Goal: Task Accomplishment & Management: Use online tool/utility

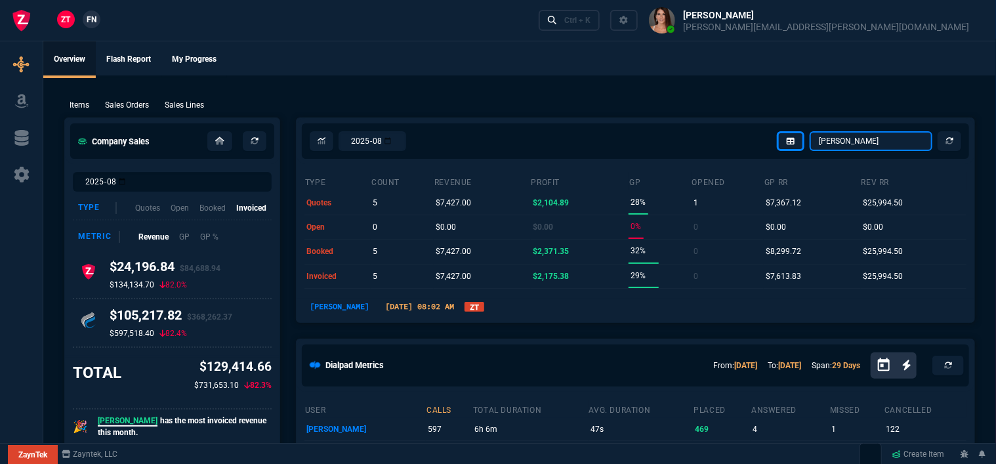
click at [870, 140] on select "Omar Brian Over Farzad Vahid Steven Huang Seti Shadab Alicia Bostic Wafek Moham…" at bounding box center [871, 141] width 123 height 20
click at [811, 131] on select "Omar Brian Over Farzad Vahid Steven Huang Seti Shadab Alicia Bostic Wafek Moham…" at bounding box center [871, 141] width 123 height 20
click at [857, 142] on select "Omar Brian Over Farzad Vahid Steven Huang Seti Shadab Alicia Bostic Wafek Moham…" at bounding box center [871, 141] width 123 height 20
select select "12: ROSS"
click at [811, 131] on select "Omar Brian Over Farzad Vahid Steven Huang Seti Shadab Alicia Bostic Wafek Moham…" at bounding box center [871, 141] width 123 height 20
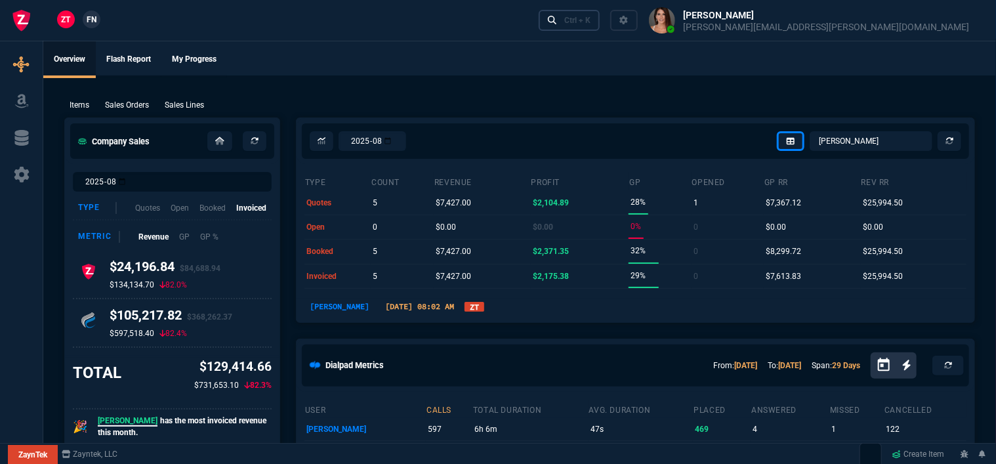
click at [591, 19] on div "Ctrl + K" at bounding box center [578, 20] width 26 height 11
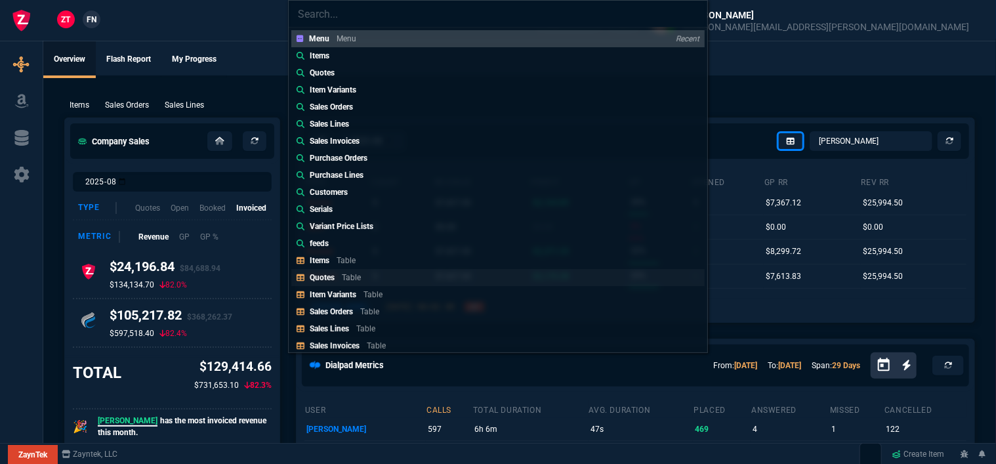
click at [427, 280] on link "Quotes Table" at bounding box center [498, 277] width 414 height 17
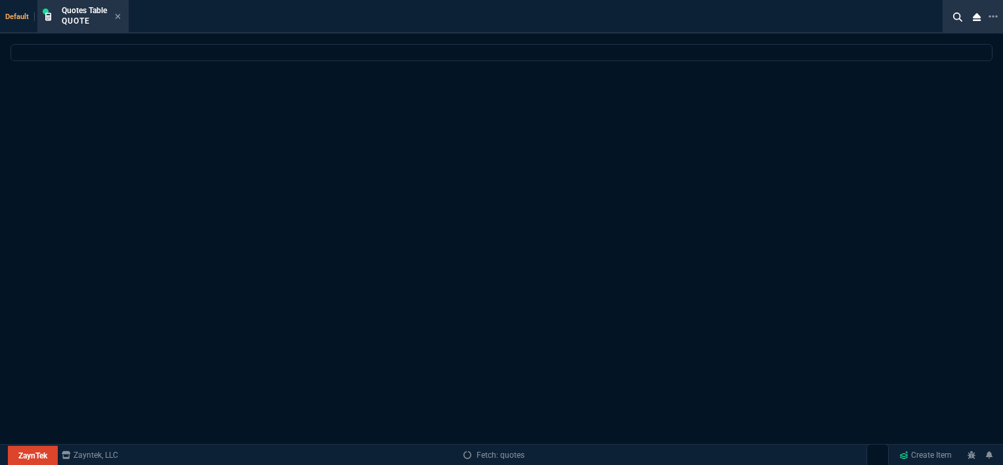
select select
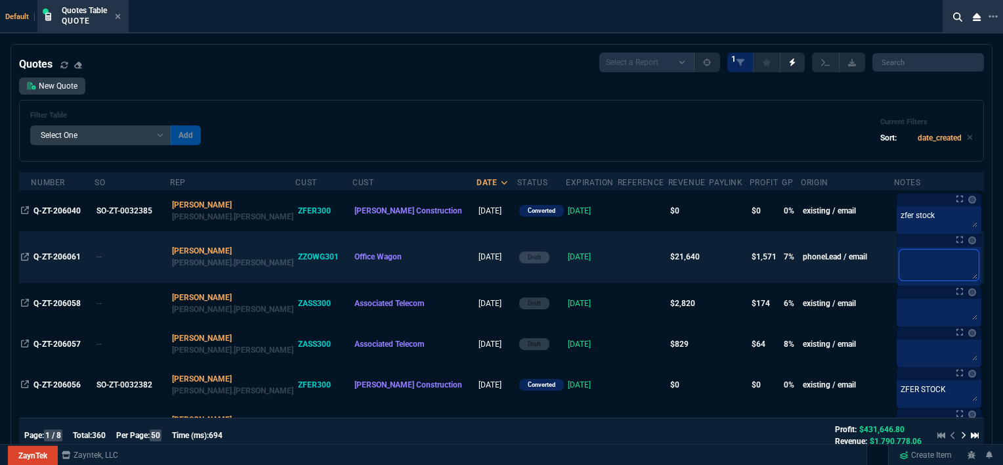
click at [920, 249] on textarea at bounding box center [938, 264] width 79 height 31
type textarea "l"
type textarea "la"
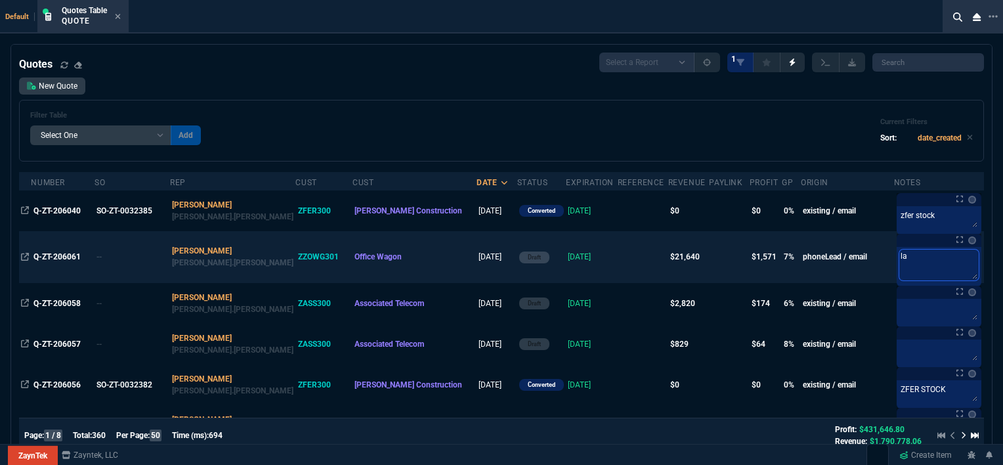
type textarea "lap"
type textarea "lapt"
type textarea "lapto"
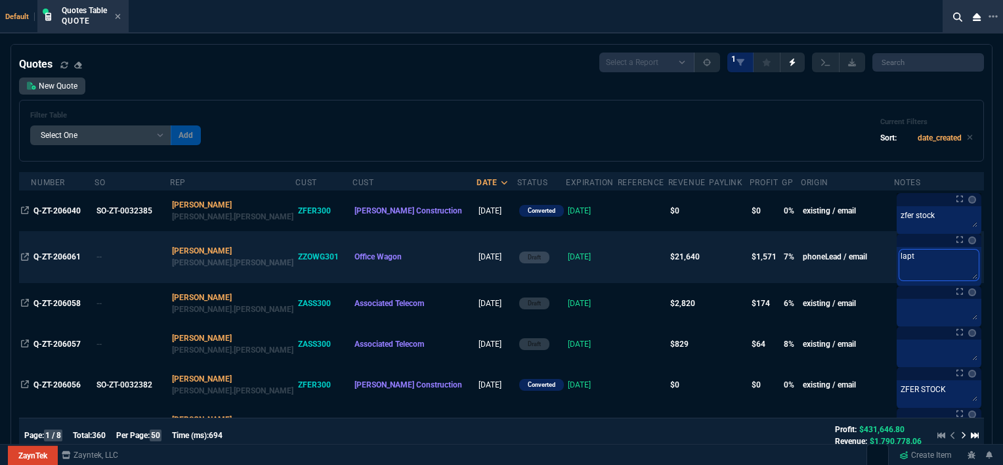
type textarea "lapto"
type textarea "laptop"
type textarea "laptops"
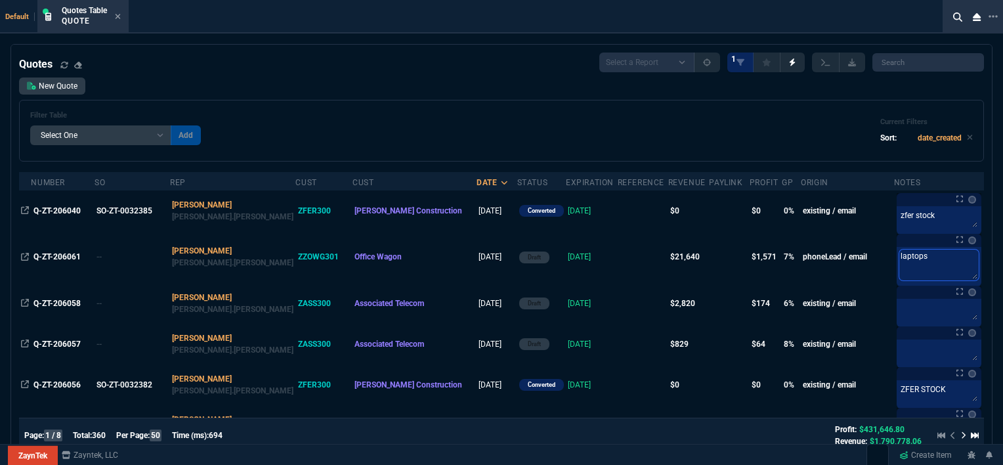
type textarea "laptops"
click at [416, 96] on div "New Quote Filter Table Select One Add Filter () creator (creator) Cust (headers…" at bounding box center [501, 119] width 965 height 84
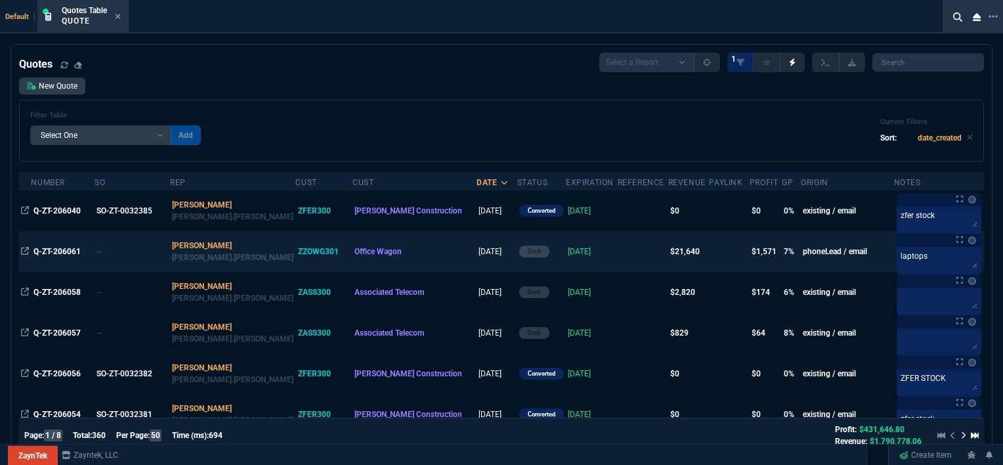
click at [618, 253] on td at bounding box center [643, 251] width 51 height 41
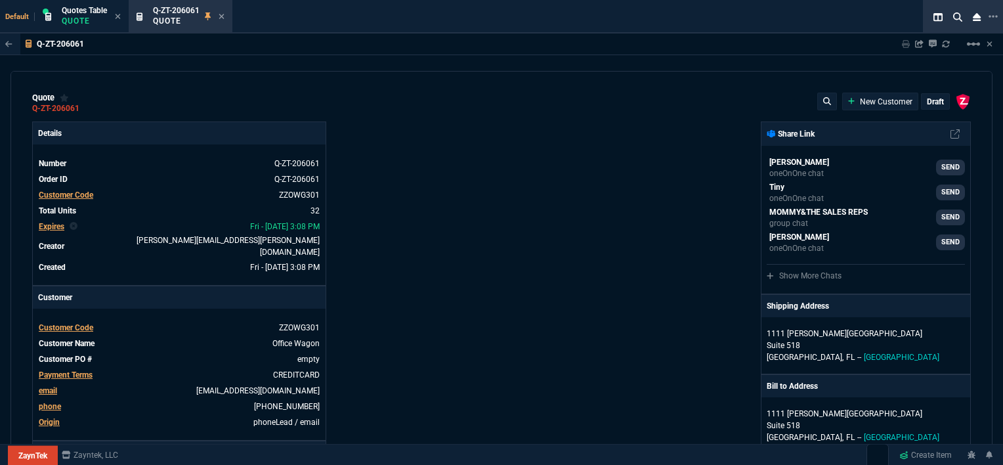
type input "14"
type input "140"
type input "15"
type input "9"
type input "11"
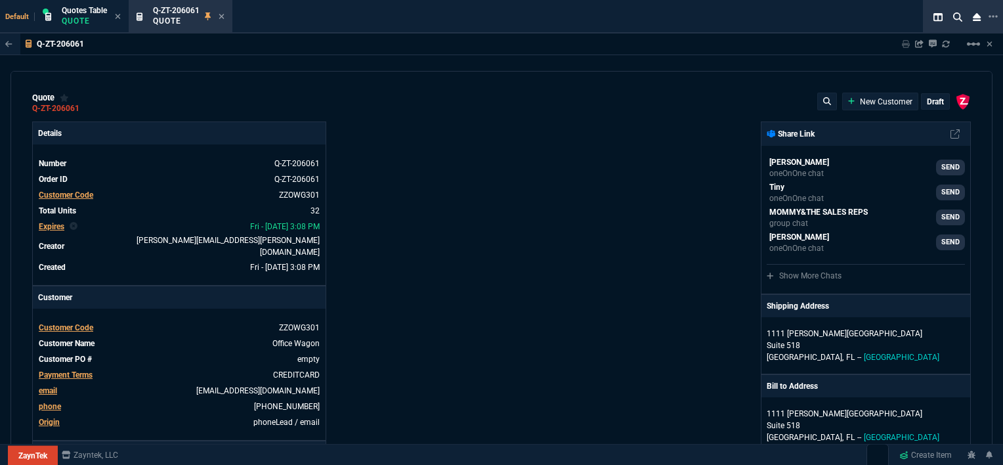
type input "156"
type input "11"
type input "23"
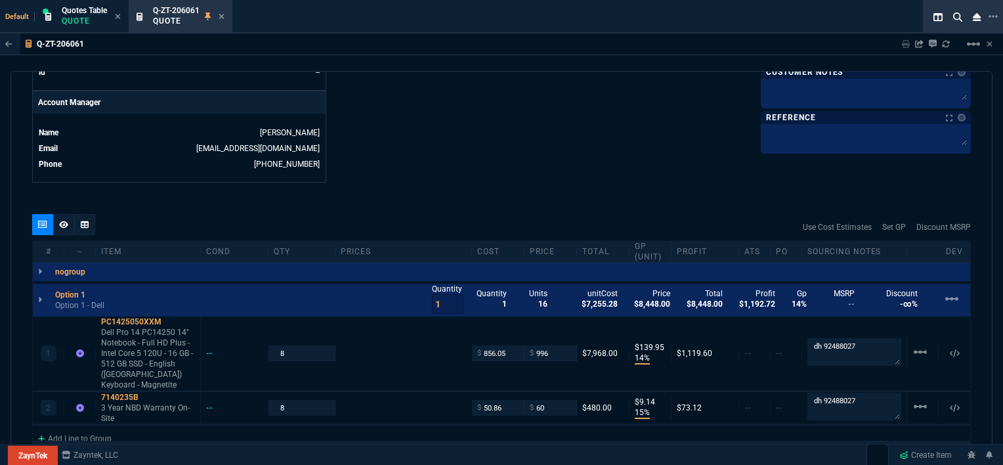
scroll to position [788, 0]
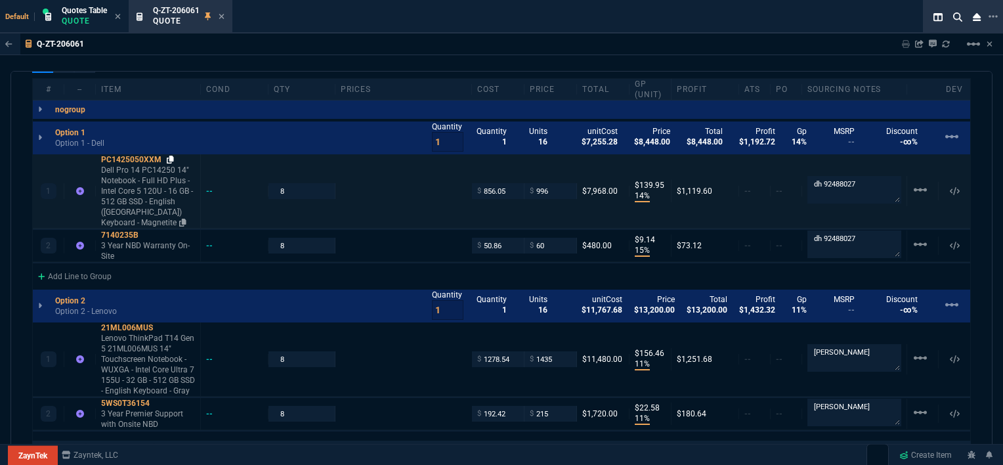
click at [171, 156] on icon at bounding box center [170, 160] width 7 height 8
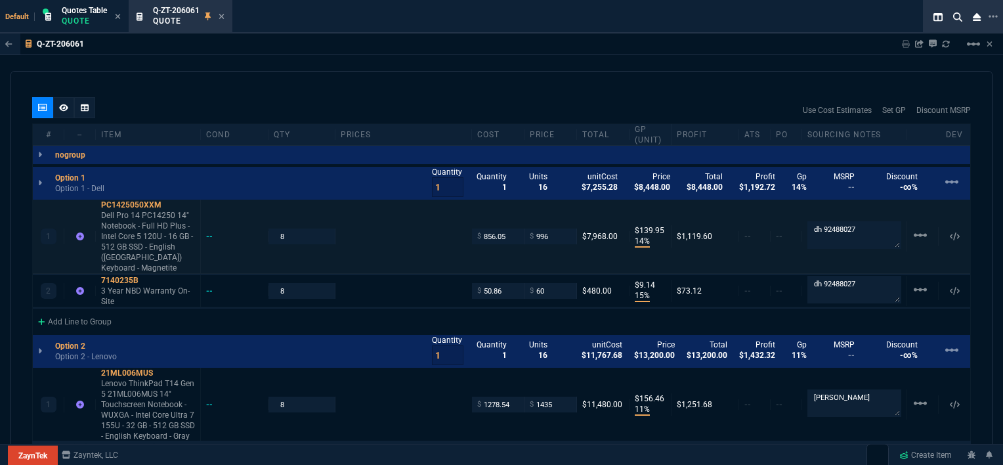
scroll to position [722, 0]
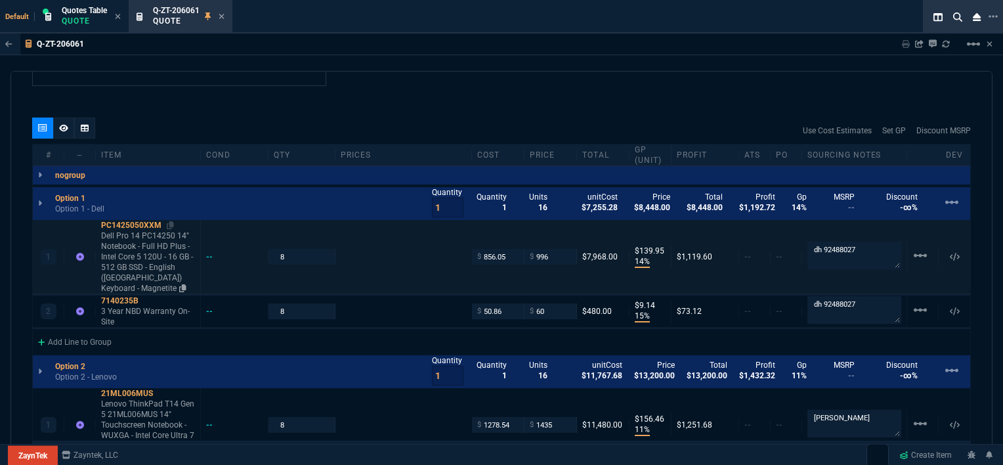
click at [156, 268] on p "Dell Pro 14 PC14250 14" Notebook - Full HD Plus - Intel Core 5 120U - 16 GB - 5…" at bounding box center [148, 261] width 94 height 63
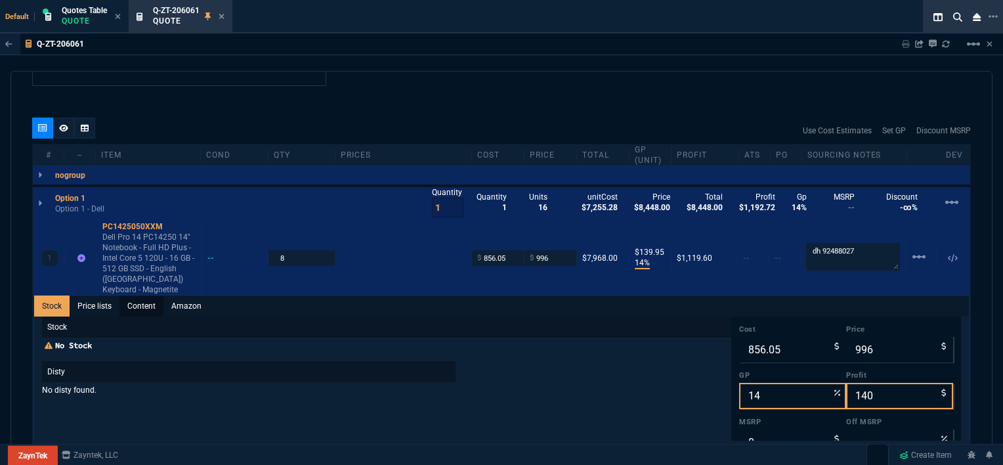
click at [152, 295] on link "Content" at bounding box center [141, 305] width 44 height 21
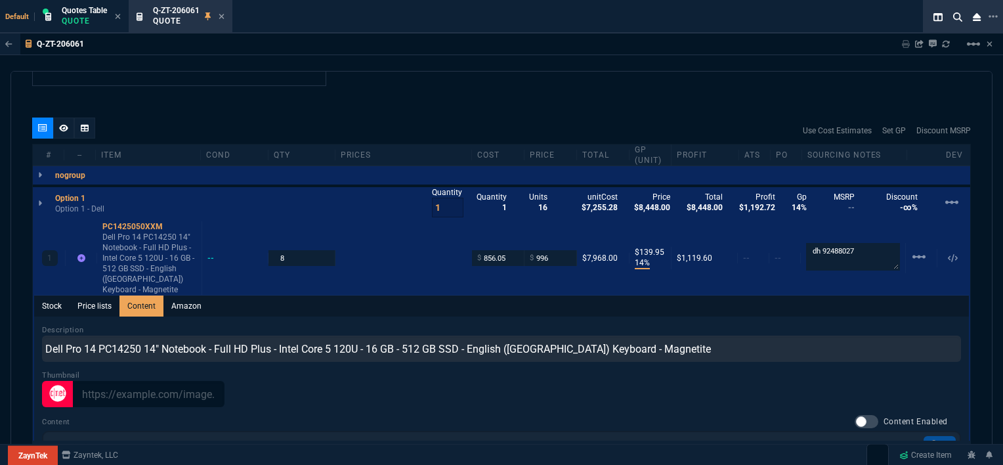
scroll to position [0, 0]
click at [859, 415] on div at bounding box center [867, 421] width 24 height 13
checkbox input "true"
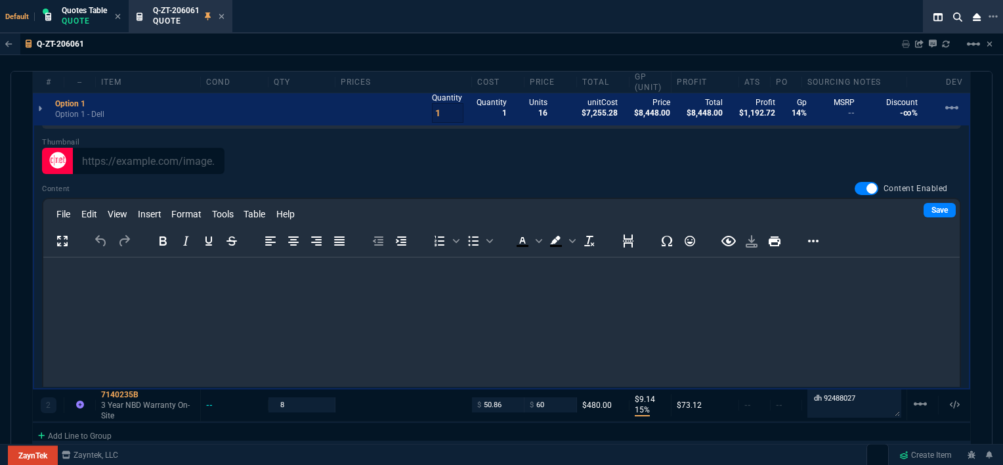
scroll to position [958, 0]
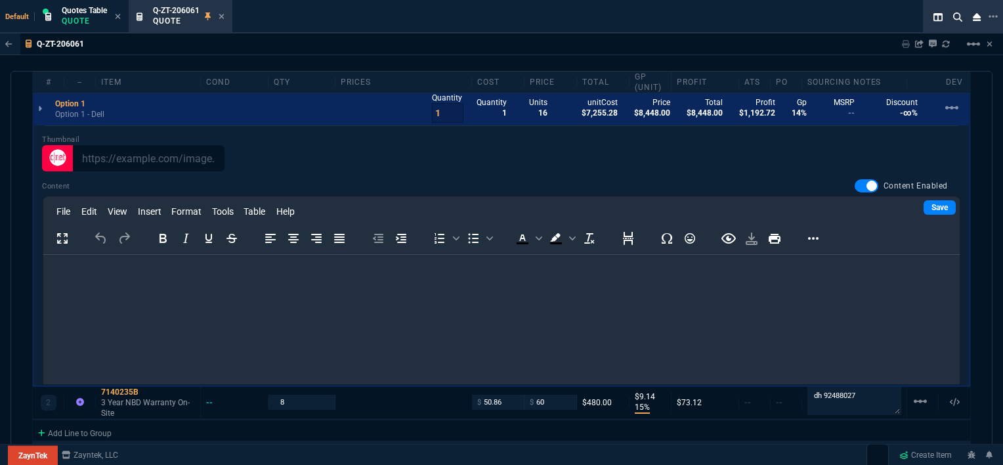
click at [385, 290] on html at bounding box center [501, 272] width 916 height 35
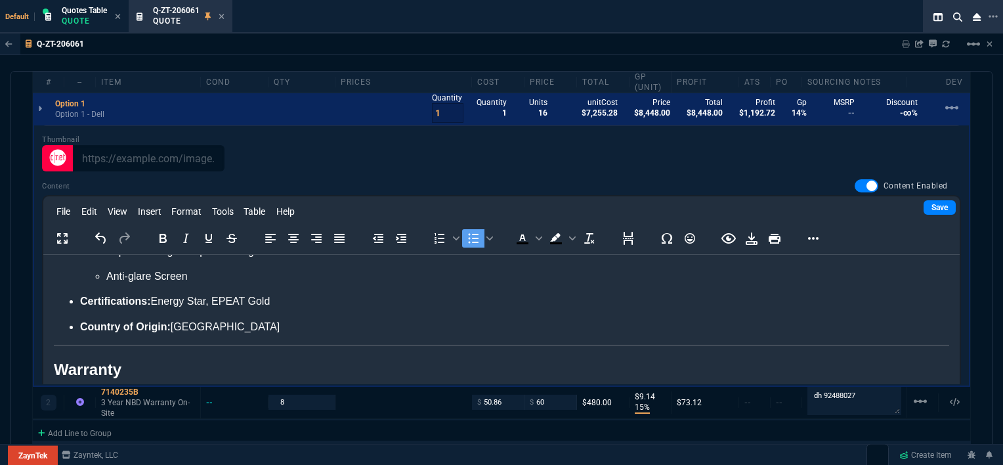
scroll to position [2424, 0]
click at [930, 200] on link "Save" at bounding box center [940, 207] width 32 height 14
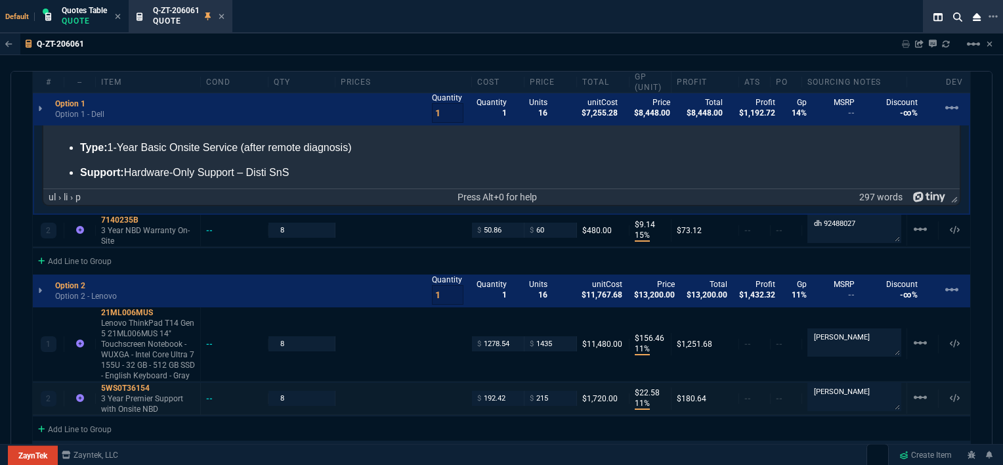
scroll to position [1262, 0]
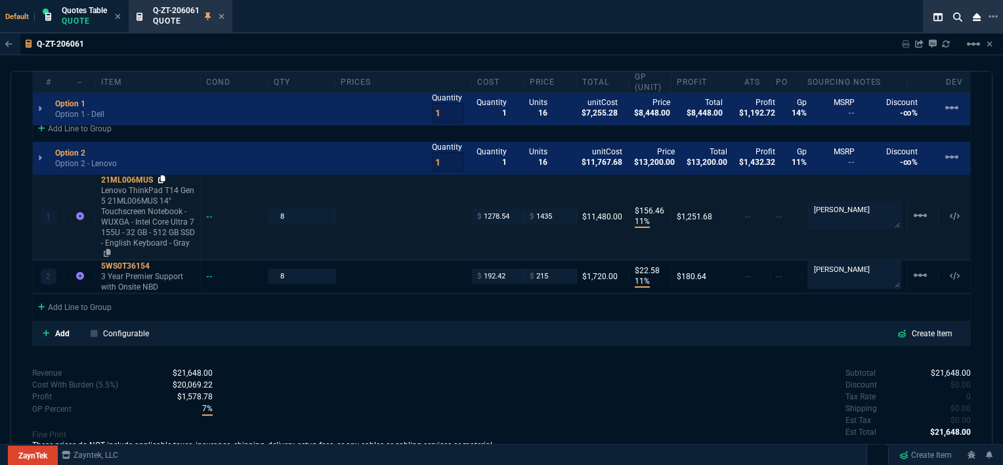
click at [162, 175] on icon at bounding box center [161, 179] width 7 height 8
click at [160, 221] on p "Lenovo ThinkPad T14 Gen 5 21ML006MUS 14" Touchscreen Notebook - WUXGA - Intel C…" at bounding box center [148, 222] width 94 height 74
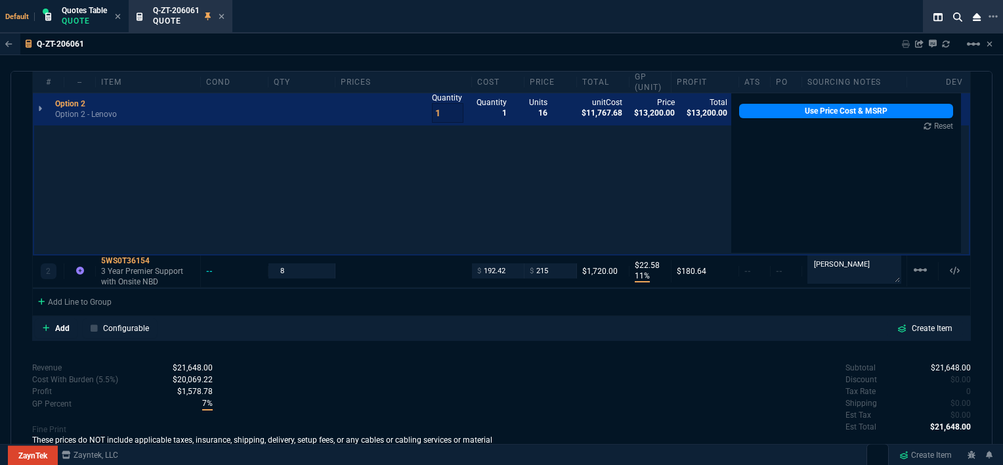
scroll to position [0, 0]
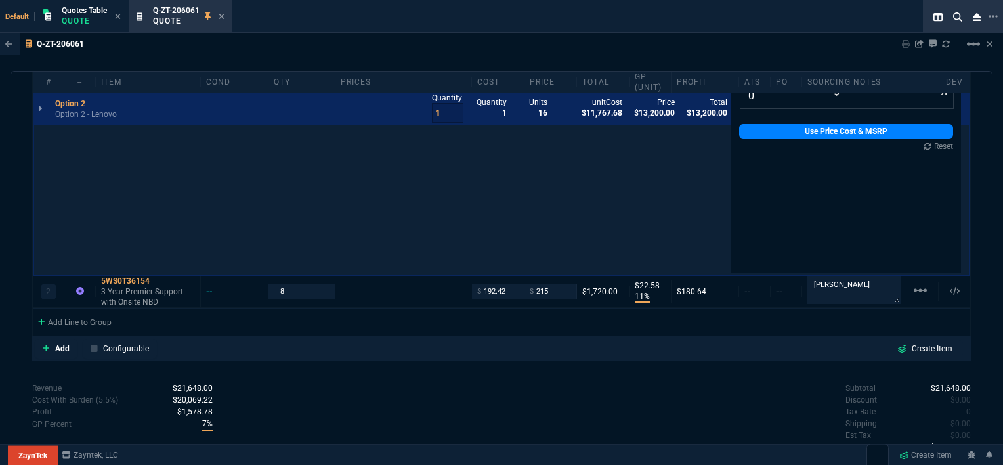
type input "14"
type input "140"
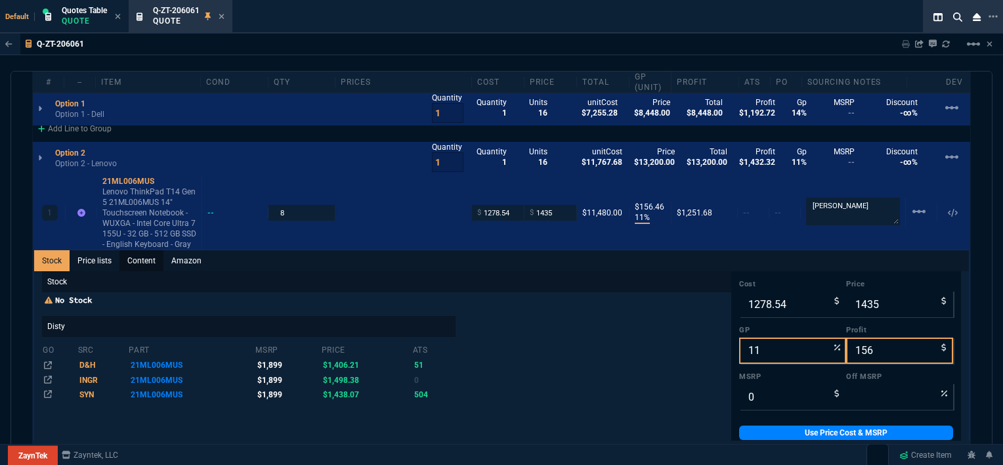
click at [144, 250] on link "Content" at bounding box center [141, 260] width 44 height 21
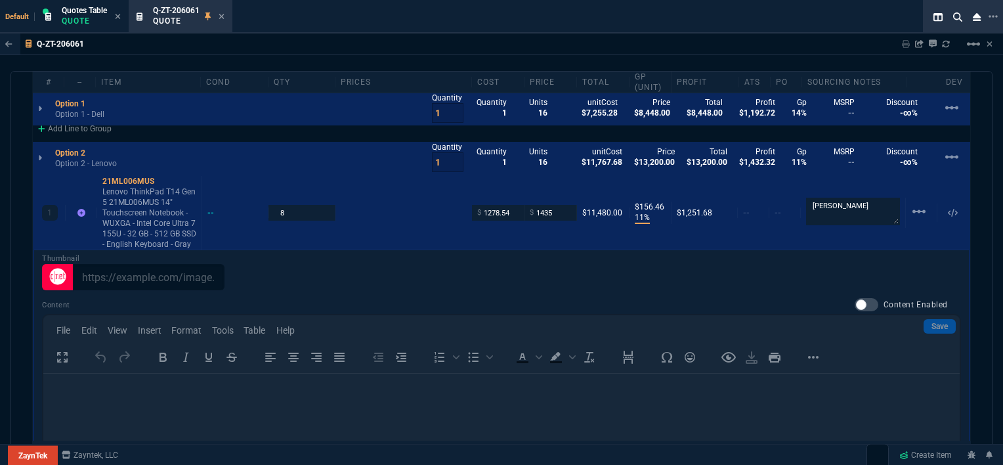
scroll to position [79, 0]
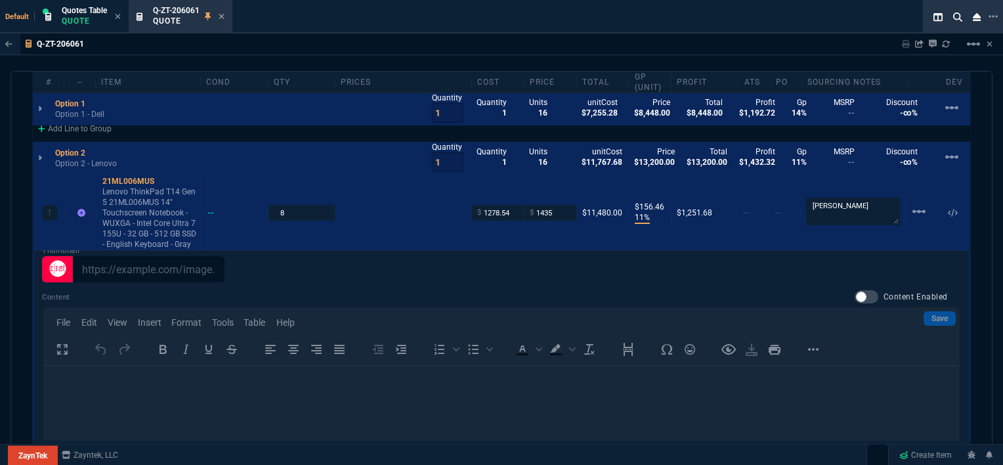
click at [859, 290] on div at bounding box center [867, 296] width 24 height 13
checkbox input "true"
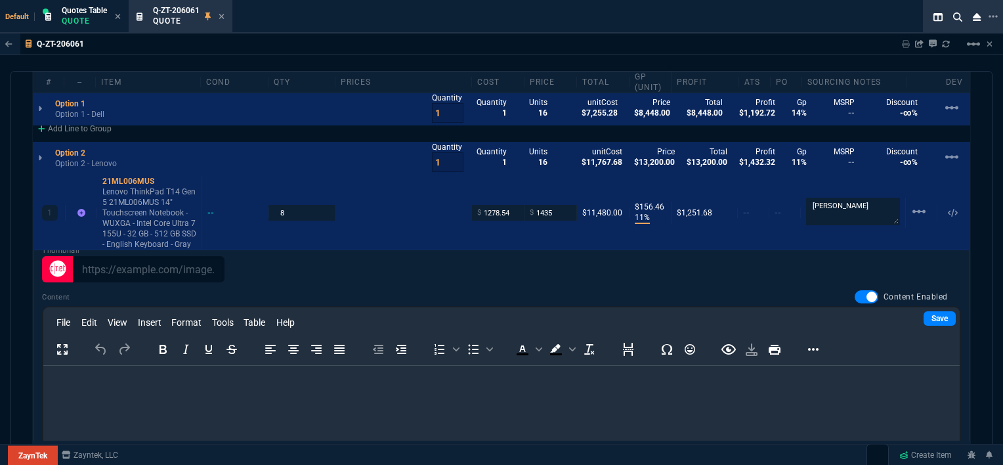
click at [303, 401] on html at bounding box center [501, 383] width 916 height 35
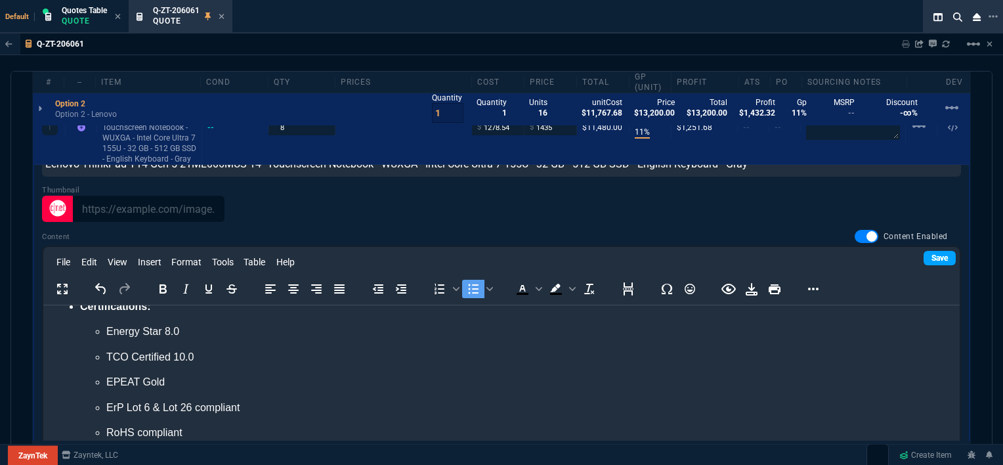
click at [924, 251] on link "Save" at bounding box center [940, 258] width 32 height 14
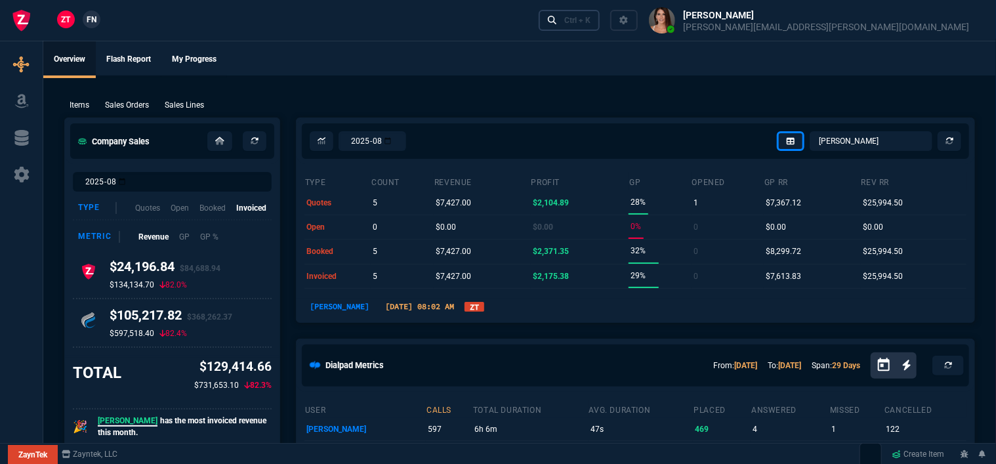
click at [591, 18] on div "Ctrl + K" at bounding box center [578, 20] width 26 height 11
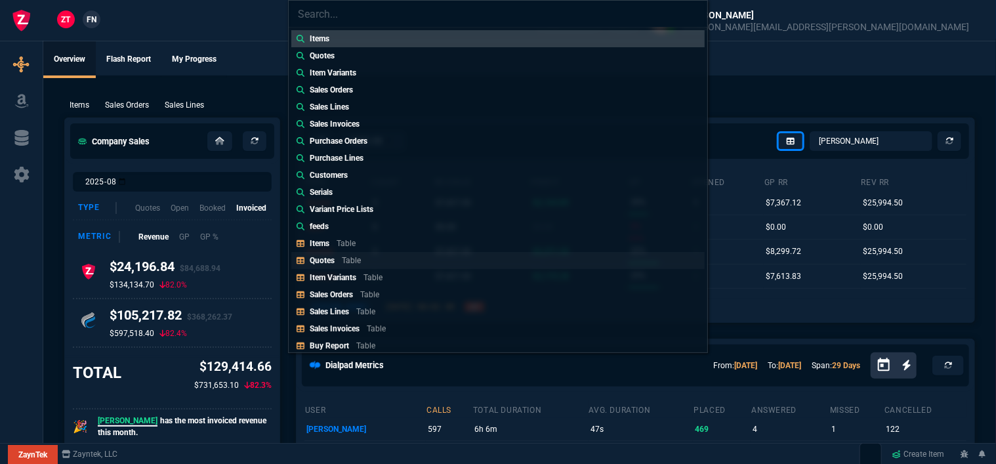
click at [421, 257] on link "Quotes Table" at bounding box center [498, 260] width 414 height 17
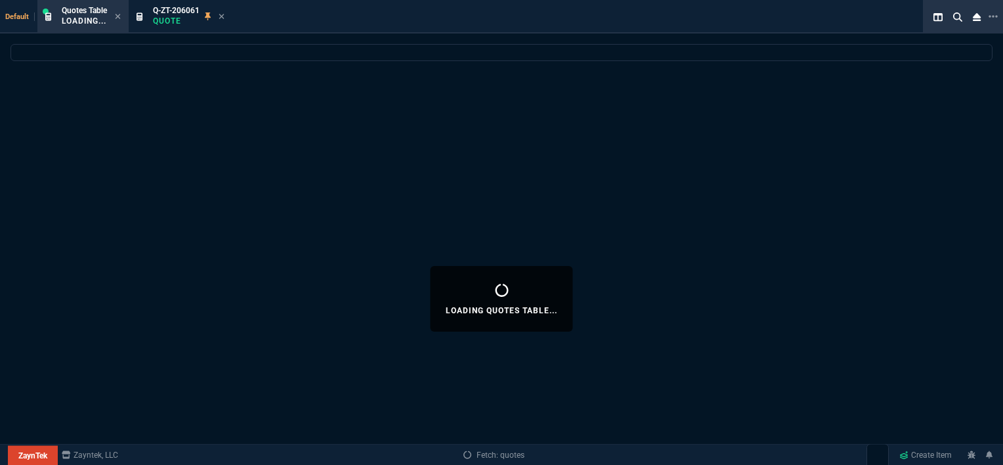
select select
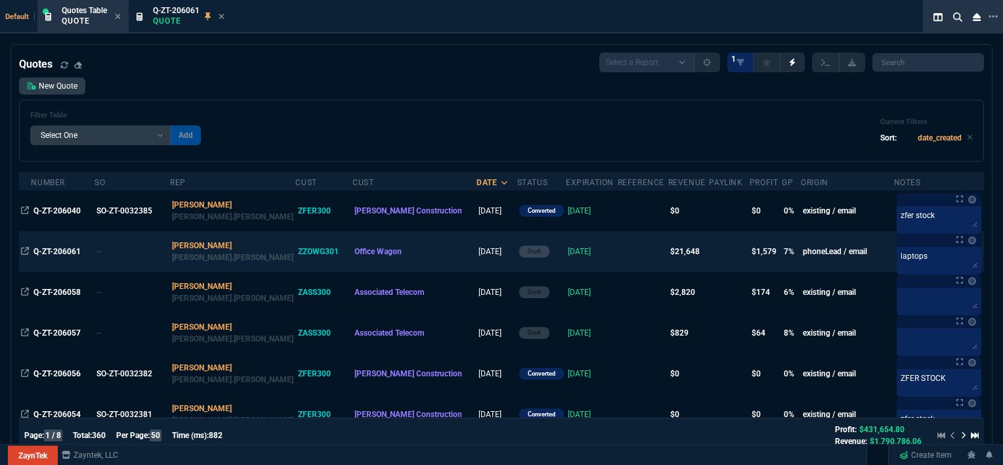
click at [566, 250] on td "8/22/25" at bounding box center [592, 251] width 52 height 41
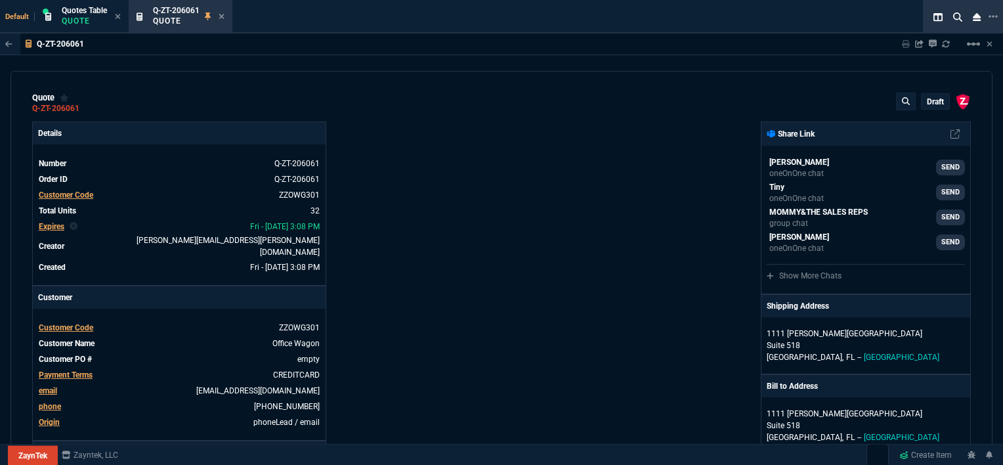
type input "14"
type input "140"
type input "15"
type input "9"
type input "11"
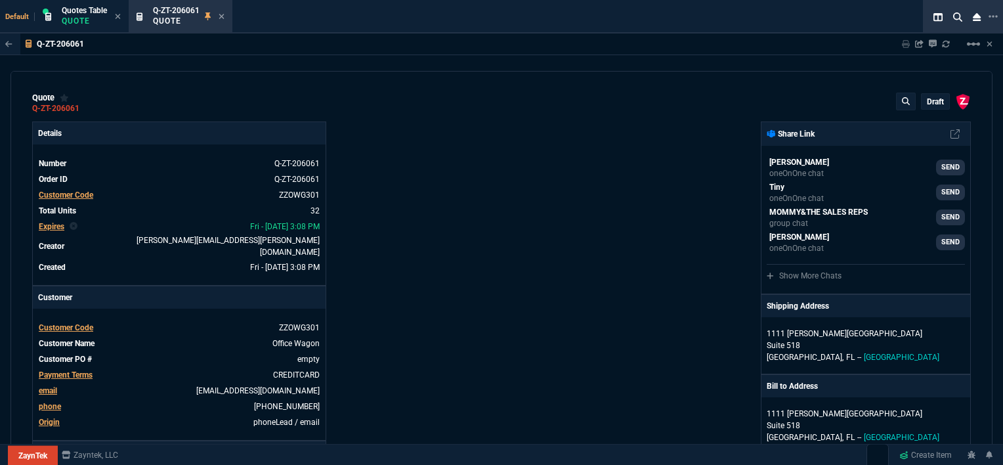
type input "156"
type input "11"
type input "23"
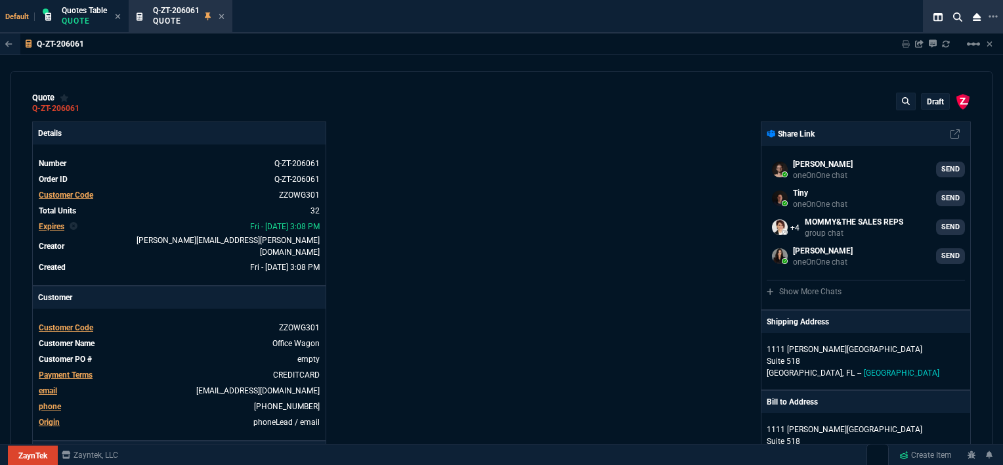
select select "12: ROSS"
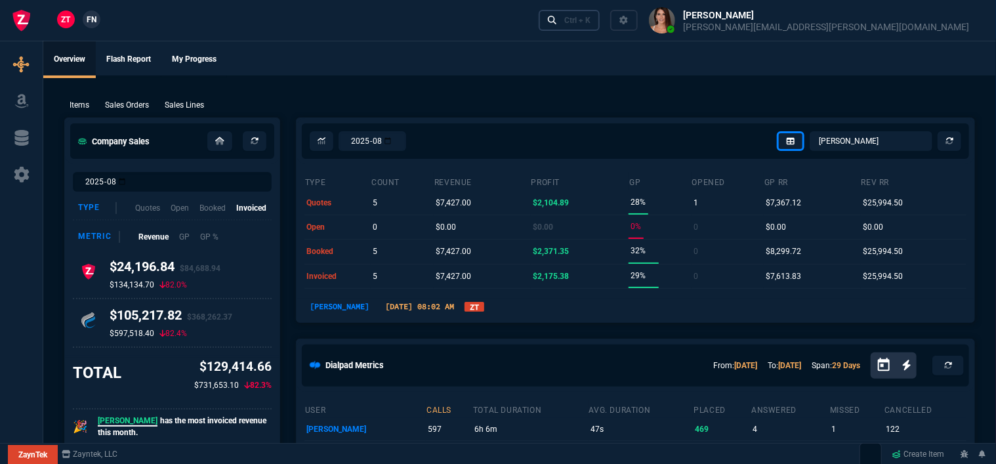
click at [591, 24] on div "Ctrl + K" at bounding box center [578, 20] width 26 height 11
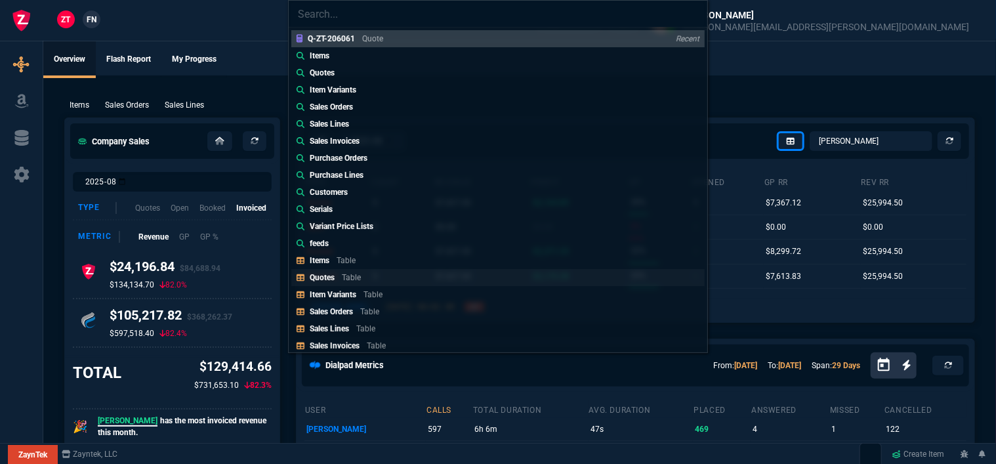
click at [345, 272] on div "Quotes Table" at bounding box center [338, 278] width 56 height 12
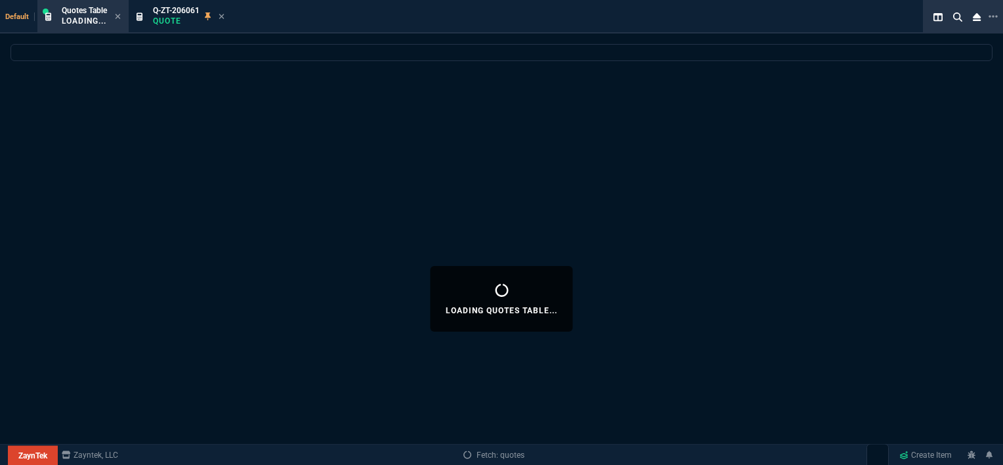
select select
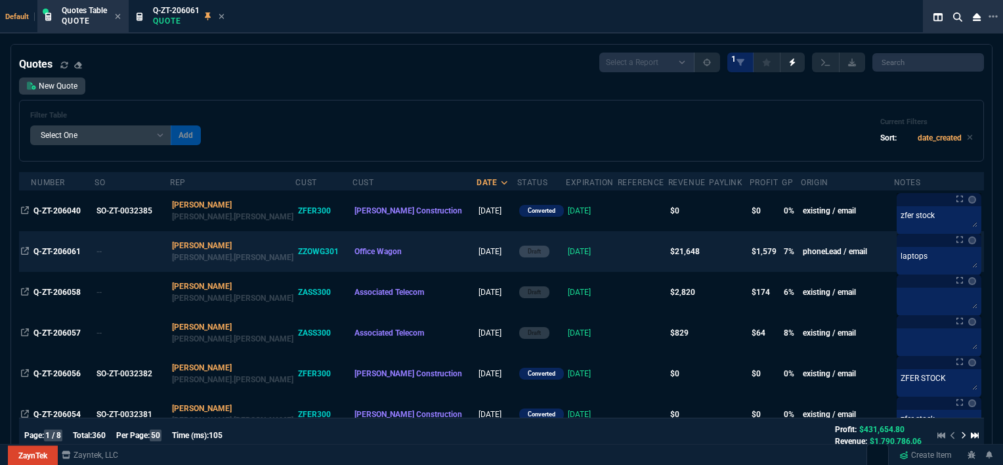
click at [618, 251] on td at bounding box center [643, 251] width 51 height 41
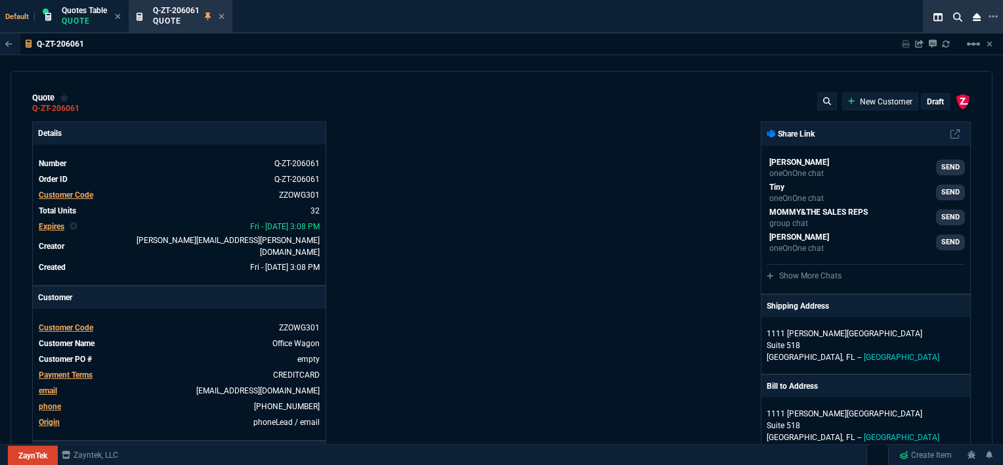
type input "14"
type input "140"
type input "15"
type input "9"
type input "11"
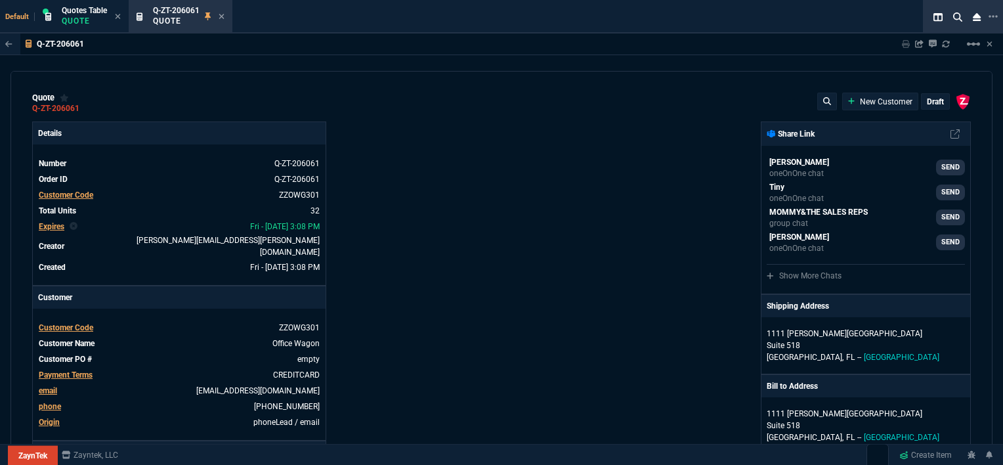
type input "156"
type input "11"
type input "23"
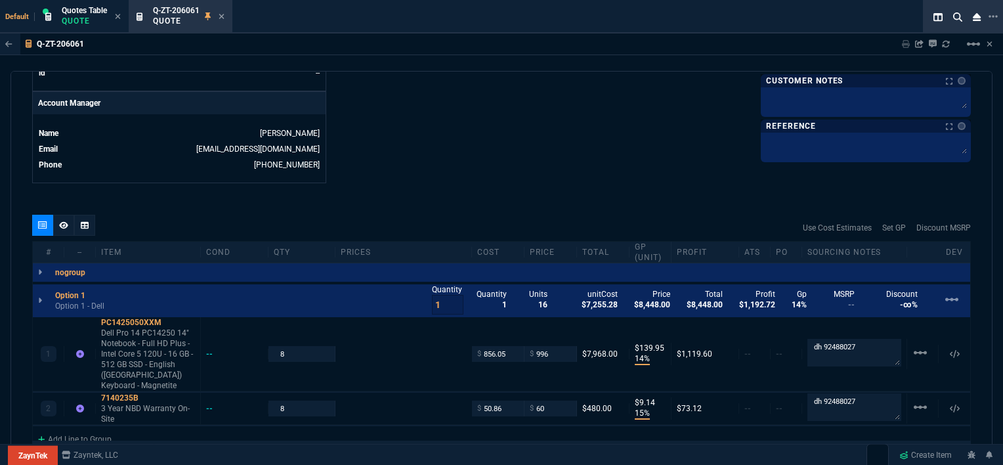
scroll to position [656, 0]
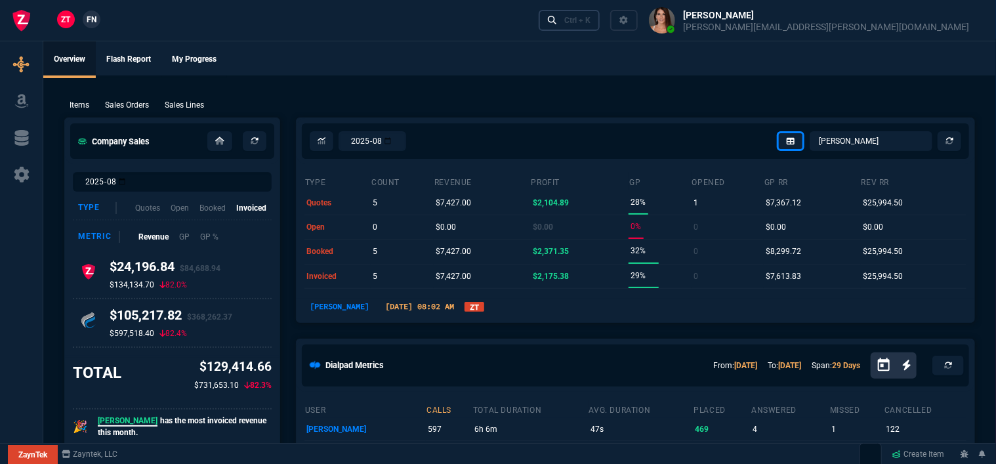
click at [591, 21] on div "Ctrl + K" at bounding box center [578, 20] width 26 height 11
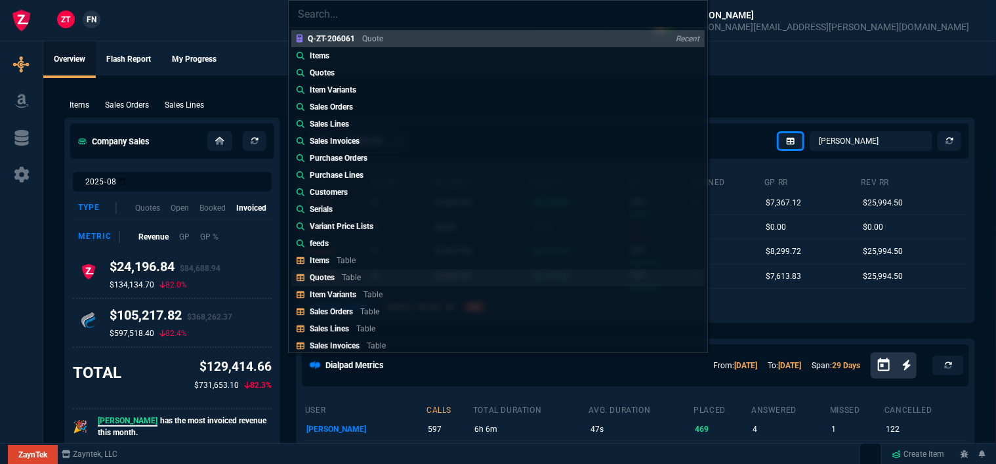
click at [384, 276] on link "Quotes Table" at bounding box center [498, 277] width 414 height 17
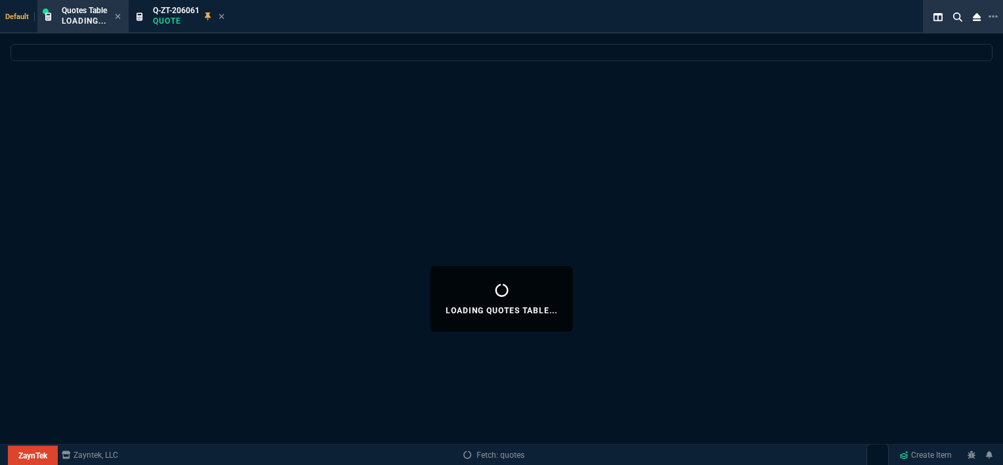
select select
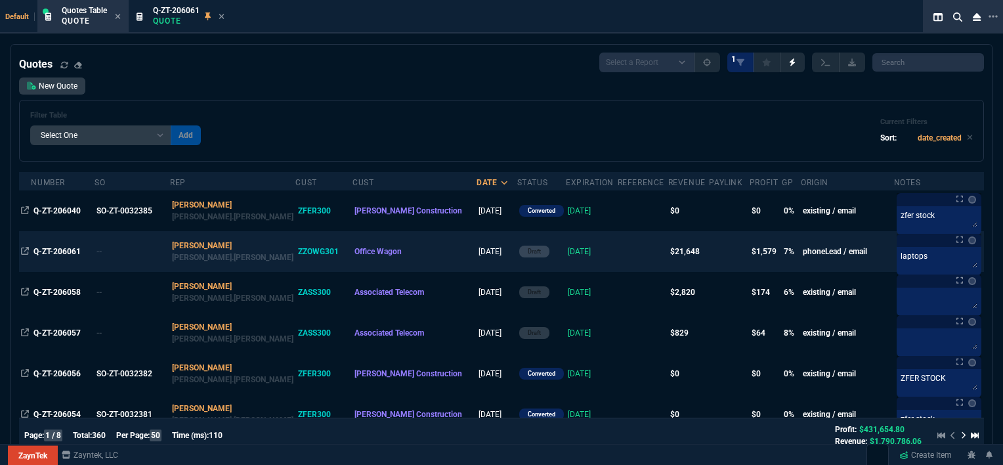
click at [618, 252] on td at bounding box center [643, 251] width 51 height 41
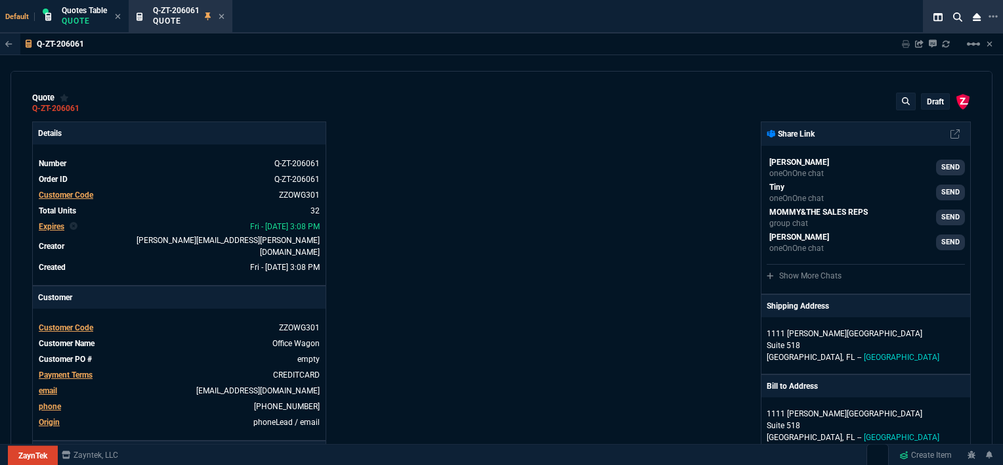
type input "14"
type input "140"
type input "15"
type input "9"
type input "11"
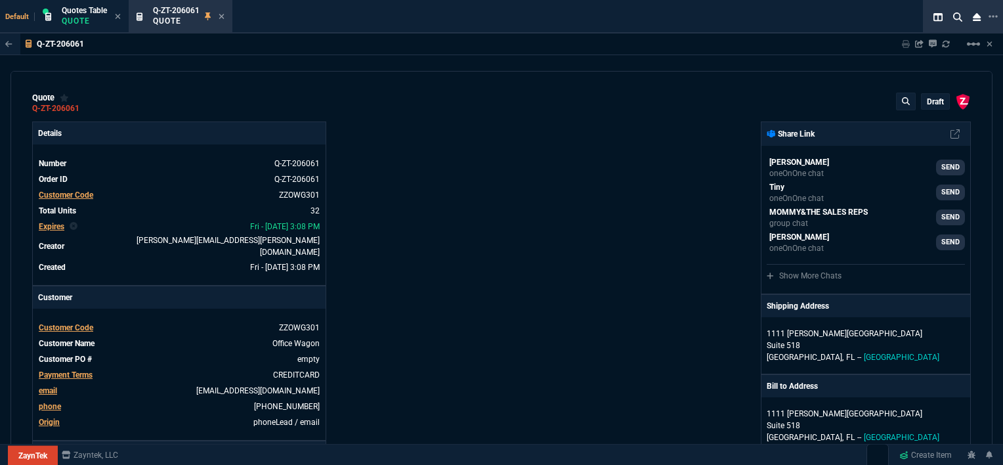
type input "156"
type input "11"
type input "23"
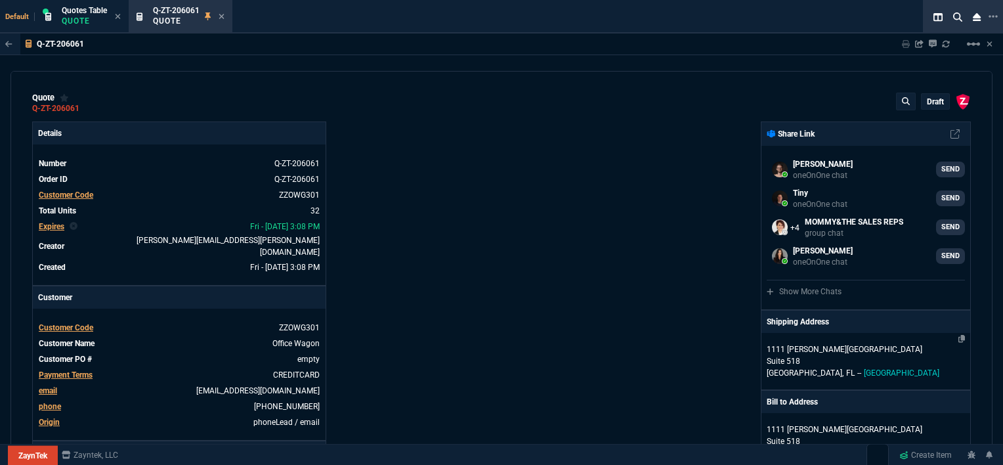
click at [874, 355] on p "Suite 518" at bounding box center [866, 361] width 198 height 12
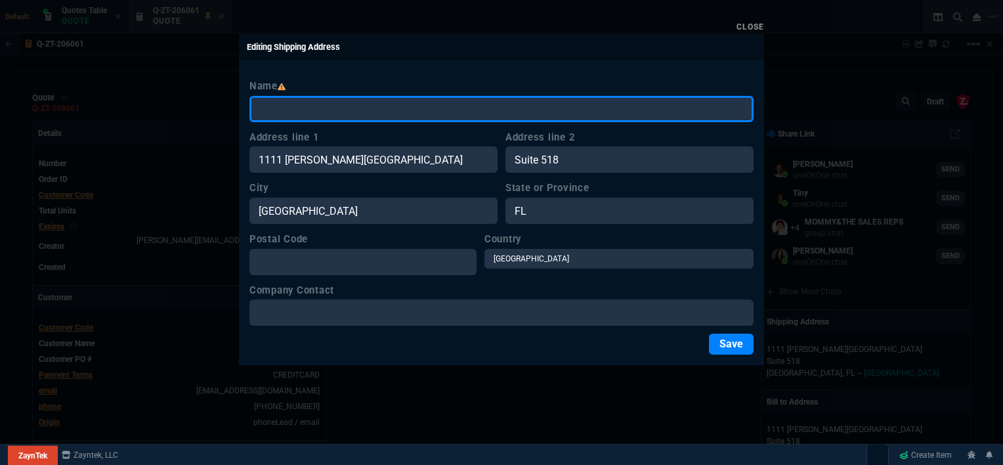
click at [396, 118] on input "Name" at bounding box center [501, 109] width 504 height 26
type input "OfficeWagon"
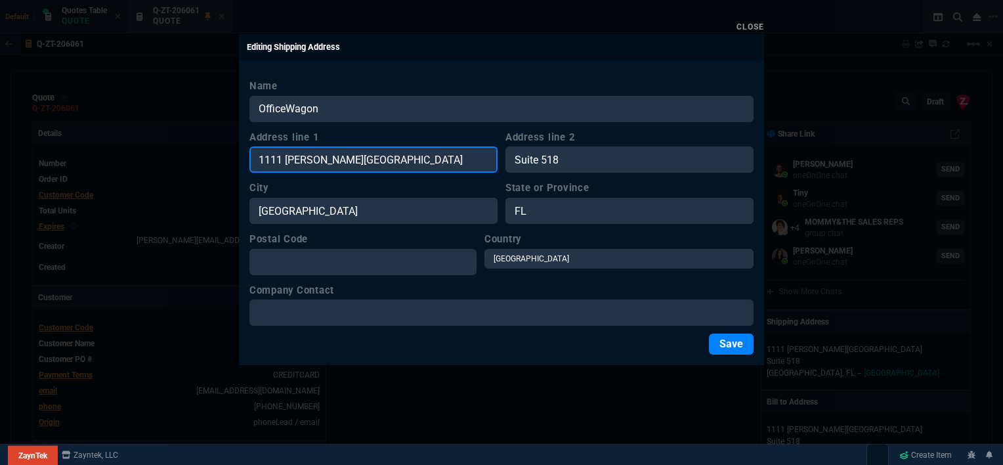
drag, startPoint x: 375, startPoint y: 156, endPoint x: 233, endPoint y: 150, distance: 142.6
click at [233, 150] on div "Close Editing Shipping Address Name OfficeWagon Address line 1 1111 Kane Concou…" at bounding box center [501, 232] width 1003 height 465
paste input "3836 Kilauea Ave, Honolulu, HI 96816"
type input "3836 Kilauea Ave, Honolulu, HI 96816"
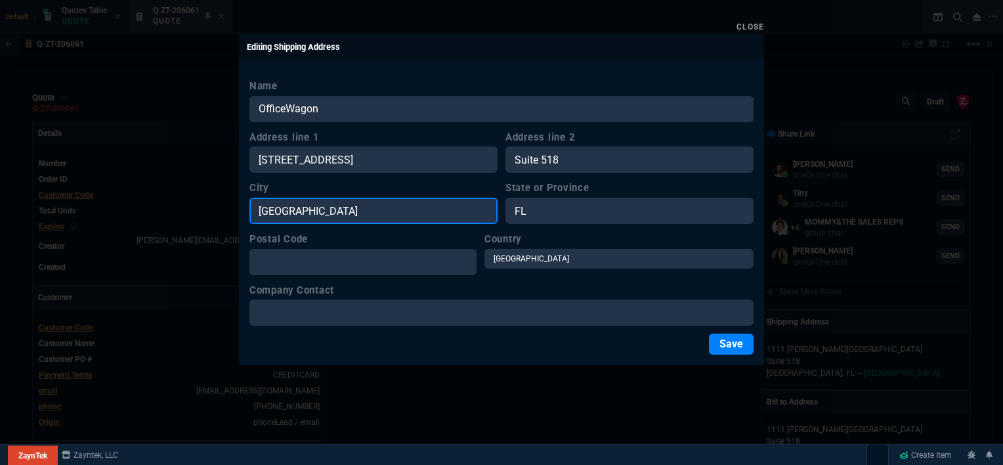
drag, startPoint x: 393, startPoint y: 217, endPoint x: 221, endPoint y: 209, distance: 172.2
click at [221, 209] on div "Close Editing Shipping Address Name OfficeWagon Address line 1 3836 Kilauea Ave…" at bounding box center [501, 232] width 1003 height 465
paste input "3836 Kilauea Ave, Honolulu, HI 96816"
type input "3836 Kilauea Ave, Honolulu, HI 96816"
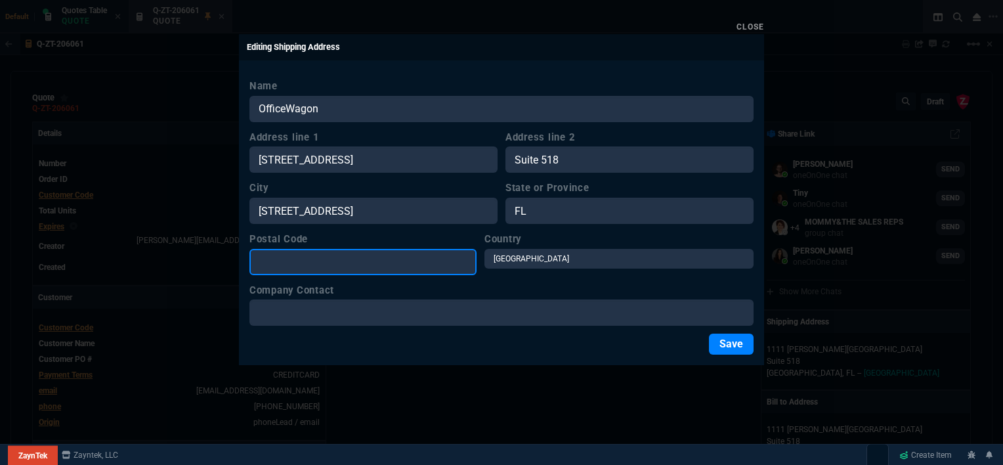
click at [364, 251] on input "Postal Code" at bounding box center [362, 262] width 227 height 26
paste input "3836 Kilauea Ave, Honolulu, HI 96816"
type input "3836 Kilauea Ave, Honolulu, HI 96816"
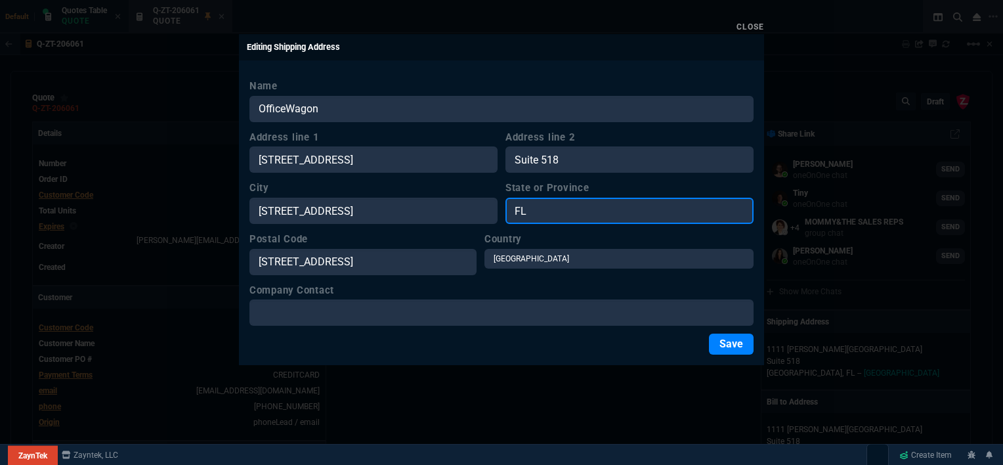
drag, startPoint x: 570, startPoint y: 209, endPoint x: 446, endPoint y: 205, distance: 124.1
click at [446, 205] on div "City 3836 Kilauea Ave, Honolulu, HI 96816 State or Province FL" at bounding box center [501, 202] width 504 height 43
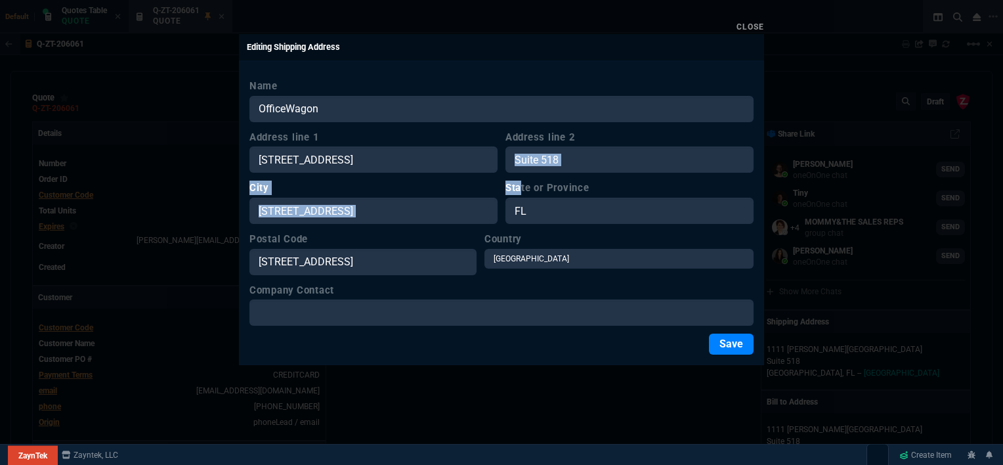
drag, startPoint x: 540, startPoint y: 189, endPoint x: 579, endPoint y: 165, distance: 46.3
click at [571, 167] on form "Name OfficeWagon Address line 1 3836 Kilauea Ave, Honolulu, HI 96816 Address li…" at bounding box center [501, 217] width 504 height 276
click at [576, 226] on form "Name OfficeWagon Address line 1 3836 Kilauea Ave, Honolulu, HI 96816 Address li…" at bounding box center [501, 217] width 504 height 276
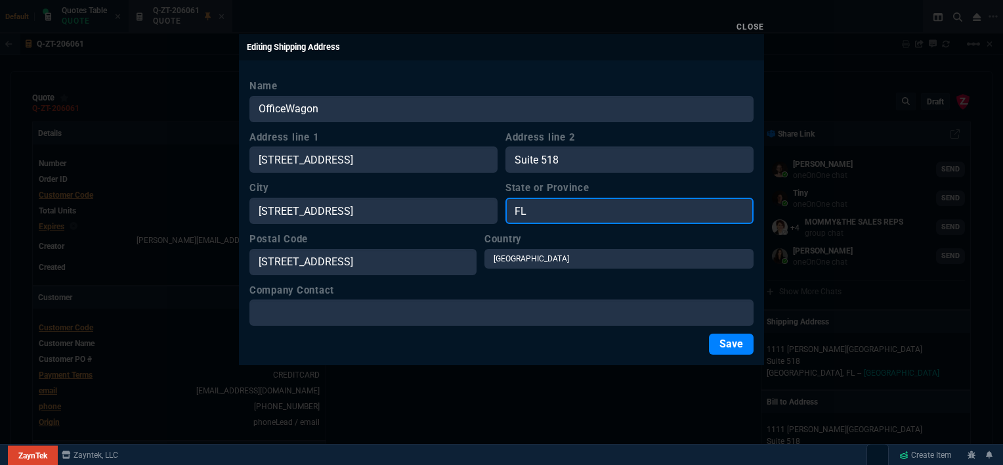
click at [575, 209] on input "FL" at bounding box center [629, 211] width 248 height 26
type input "F"
type input "HI"
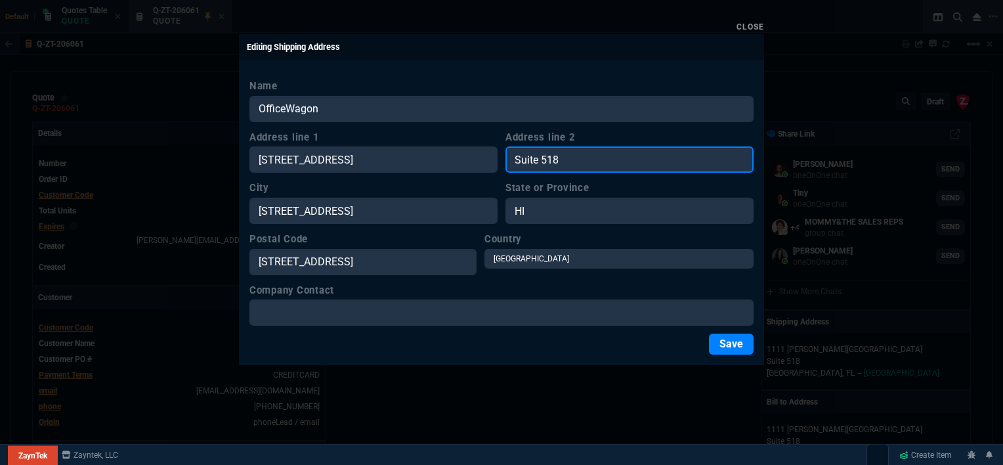
drag, startPoint x: 593, startPoint y: 157, endPoint x: 449, endPoint y: 149, distance: 144.6
click at [449, 149] on div "Address line 1 3836 Kilauea Ave, Honolulu, HI 96816 Address line 2 Suite 518" at bounding box center [501, 151] width 504 height 43
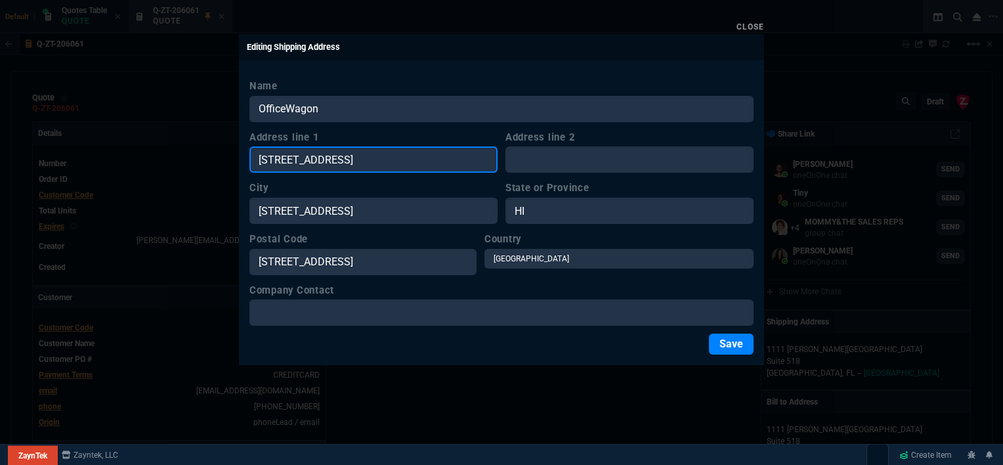
drag, startPoint x: 444, startPoint y: 160, endPoint x: 351, endPoint y: 158, distance: 92.6
click at [351, 158] on input "3836 Kilauea Ave, Honolulu, HI 96816" at bounding box center [373, 159] width 248 height 26
type input "3836 Kilauea Ave"
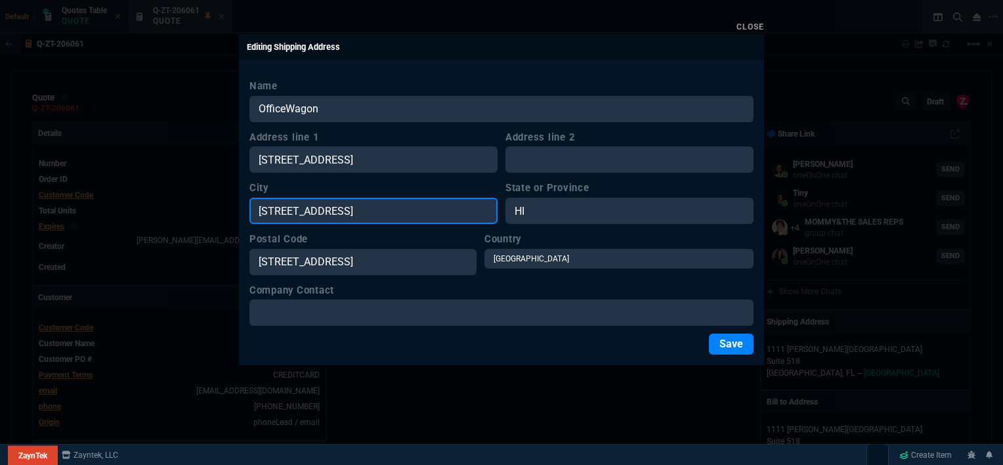
click at [348, 205] on input "3836 Kilauea Ave, Honolulu, HI 96816" at bounding box center [373, 211] width 248 height 26
click at [348, 205] on input "Honolulu, HI 96816" at bounding box center [373, 211] width 248 height 26
type input "Honolulu"
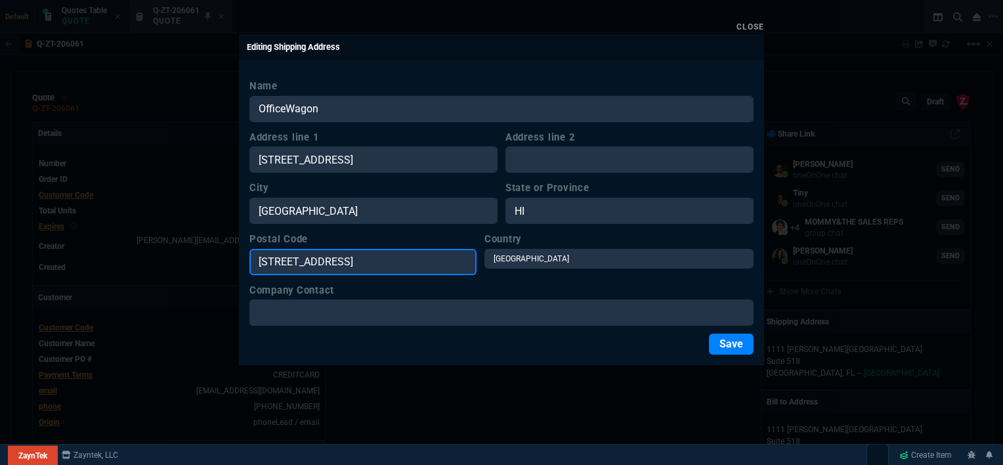
click at [402, 254] on input "3836 Kilauea Ave, Honolulu, HI 96816" at bounding box center [362, 262] width 227 height 26
type input "96816"
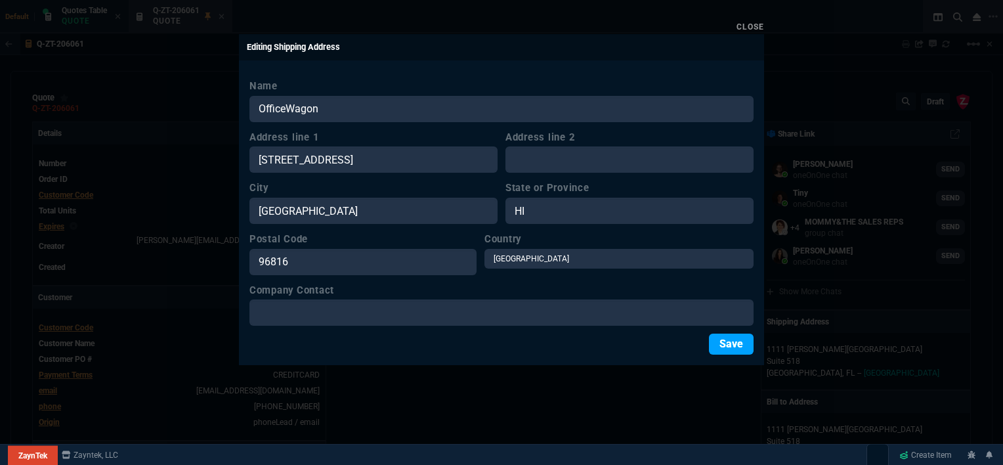
click at [722, 341] on button "Save" at bounding box center [731, 343] width 45 height 21
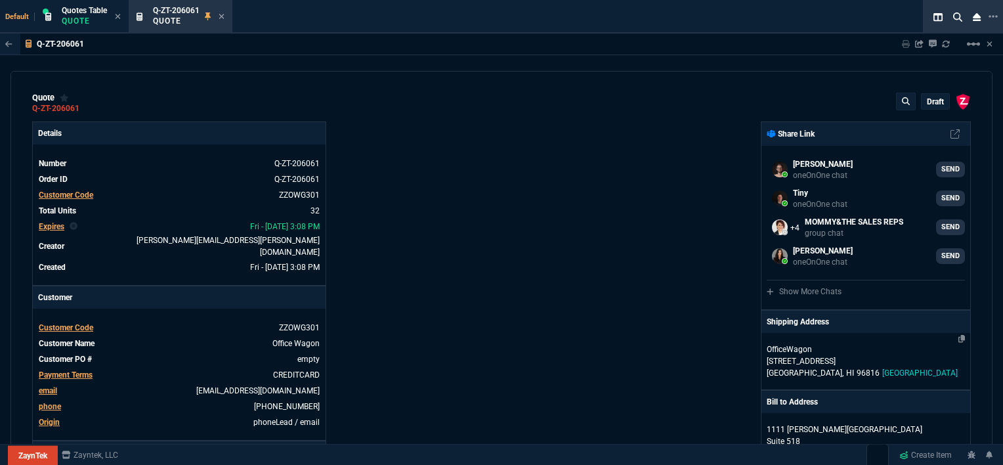
click at [867, 358] on p "3836 Kilauea Ave" at bounding box center [866, 361] width 198 height 12
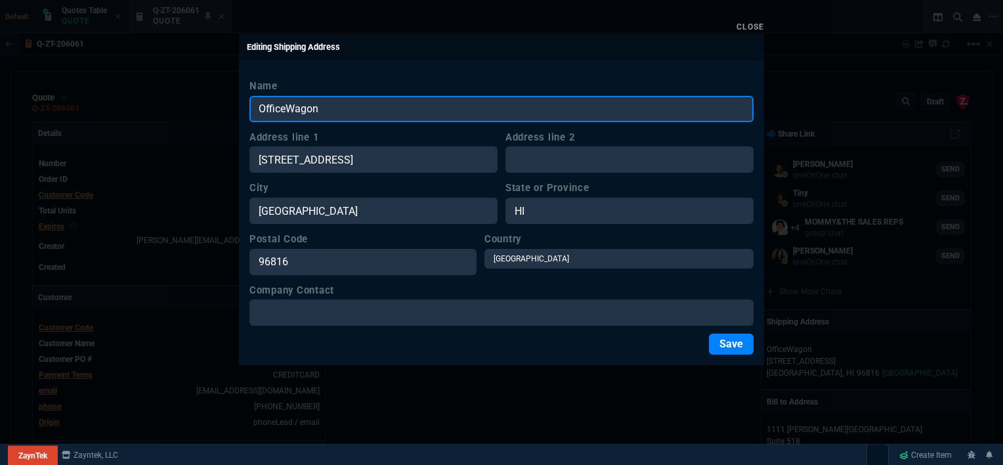
click at [286, 108] on input "OfficeWagon" at bounding box center [501, 109] width 504 height 26
type input "Office Wagon"
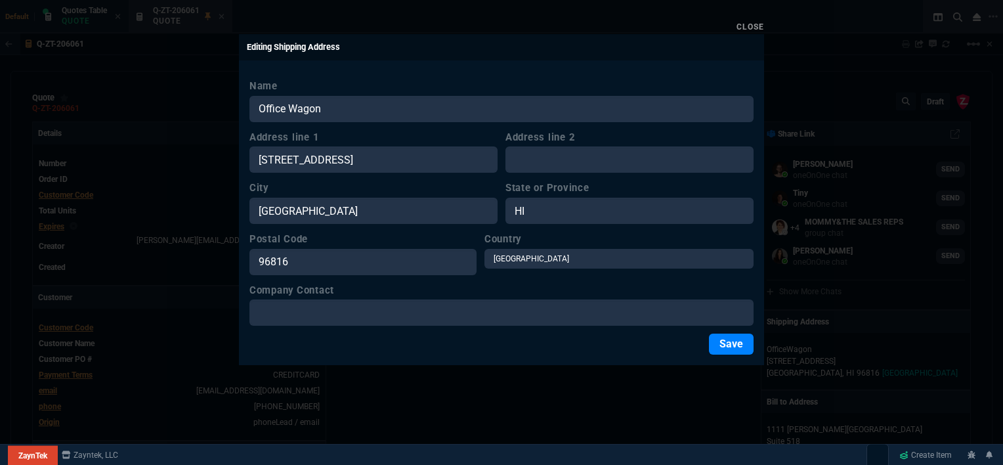
click at [739, 350] on button "Save" at bounding box center [731, 343] width 45 height 21
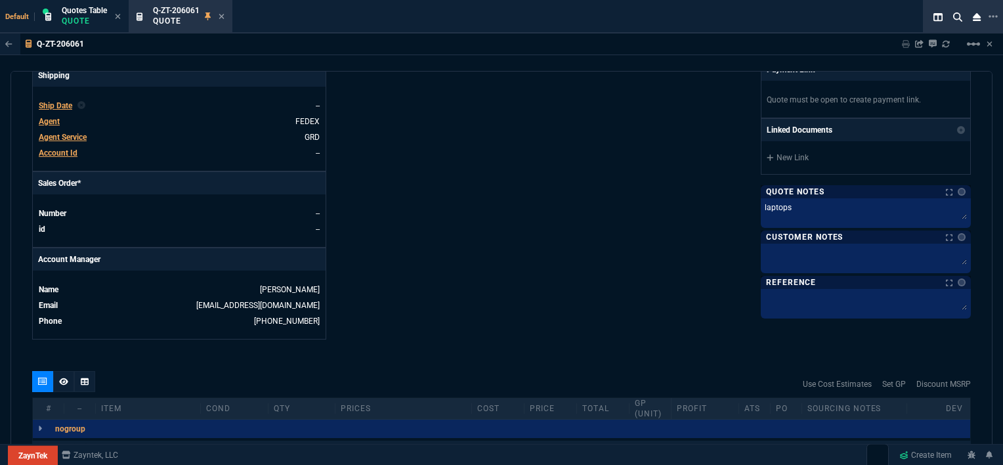
scroll to position [394, 0]
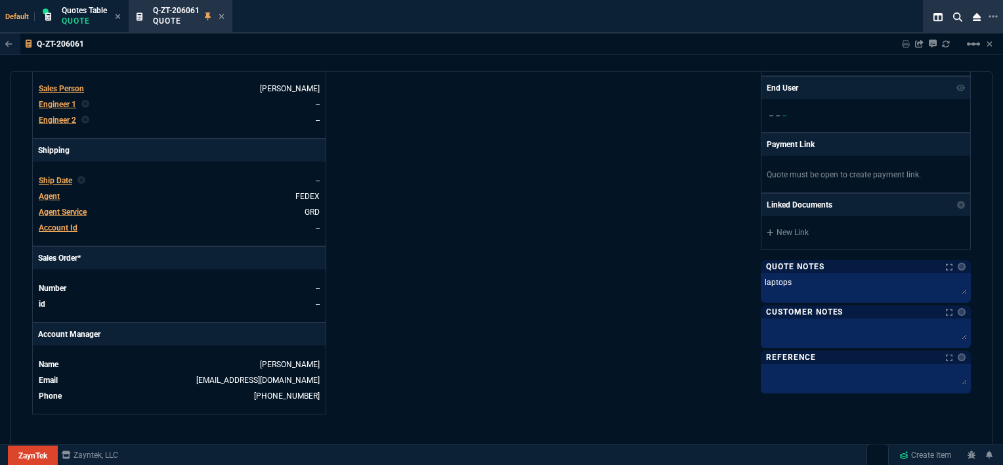
click at [44, 192] on span "Agent" at bounding box center [49, 196] width 21 height 9
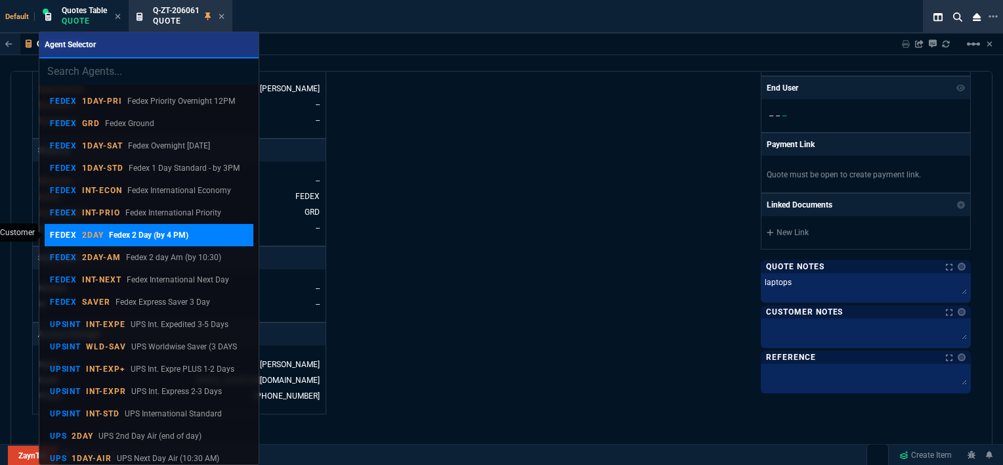
click at [138, 236] on p "Fedex 2 Day (by 4 PM)" at bounding box center [148, 235] width 79 height 12
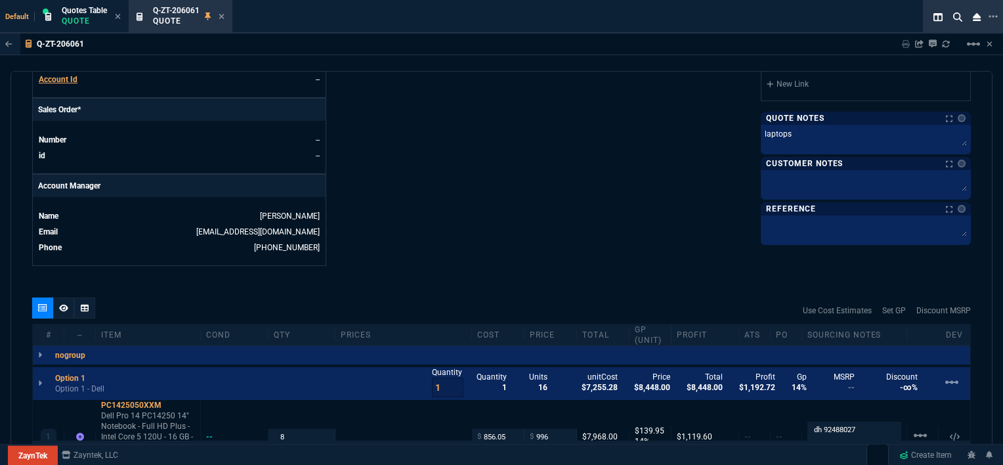
scroll to position [544, 0]
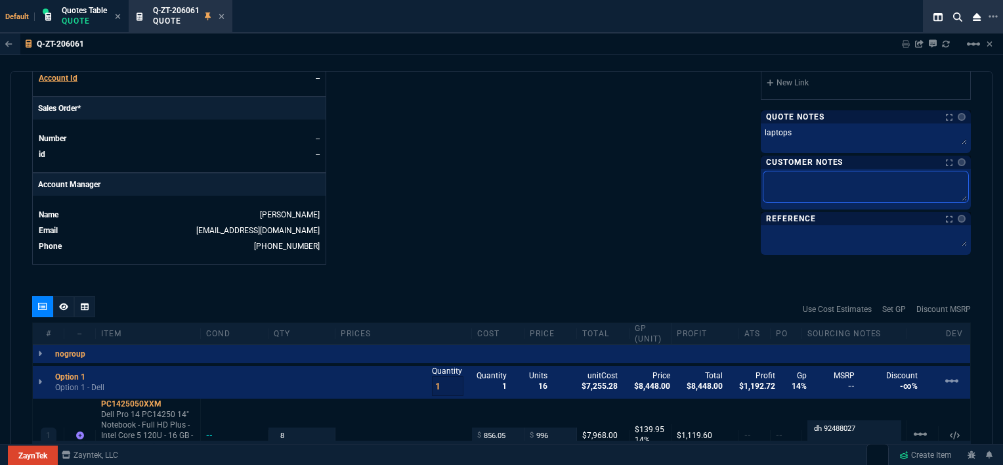
click at [796, 184] on textarea at bounding box center [865, 186] width 205 height 31
type textarea "e"
type textarea "et"
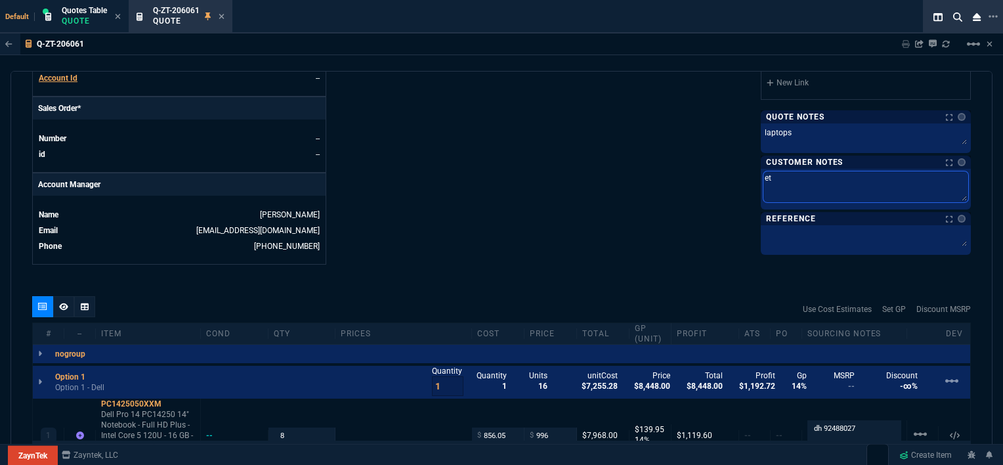
type textarea "eta"
type textarea "et"
type textarea "e"
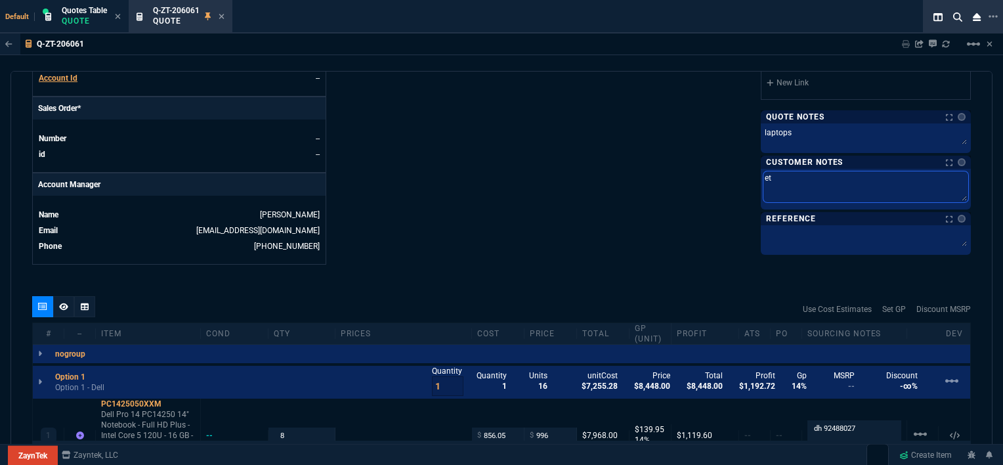
type textarea "e"
type textarea "E"
type textarea "ET"
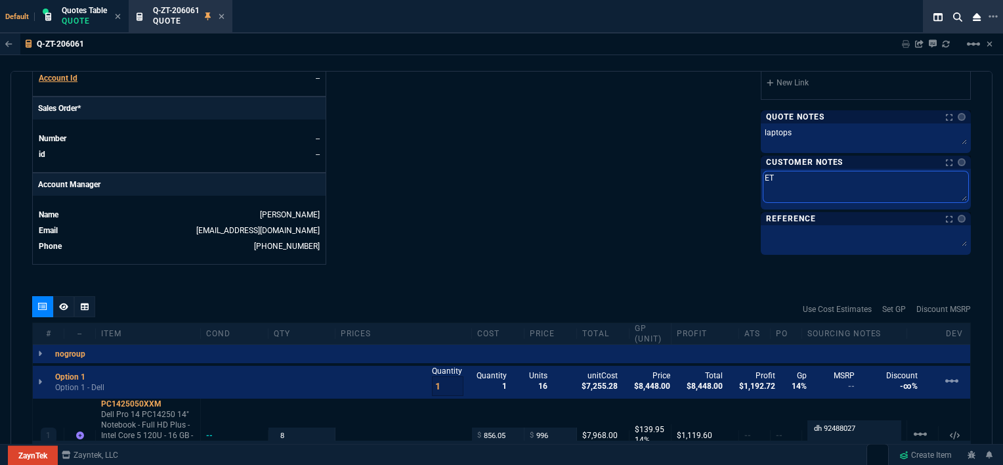
type textarea "ETA"
type textarea "ETA 3"
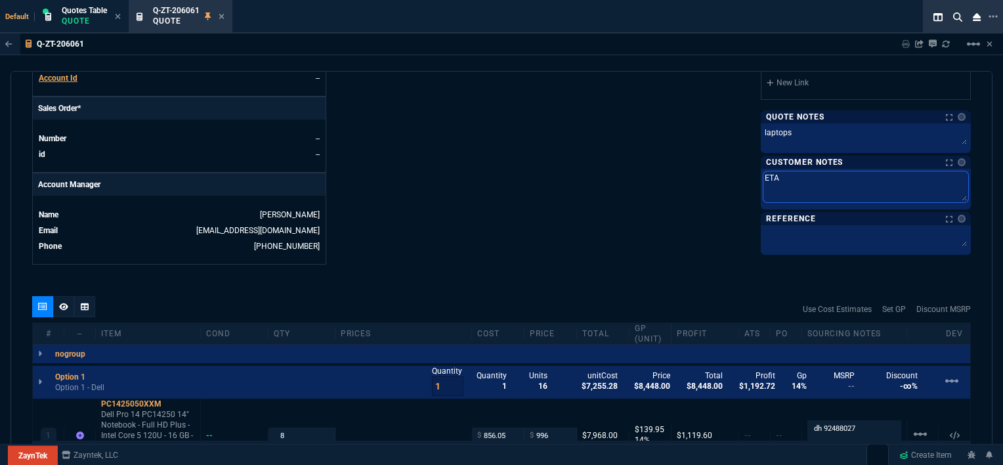
type textarea "ETA 3"
type textarea "ETA 3-"
type textarea "ETA 3-5"
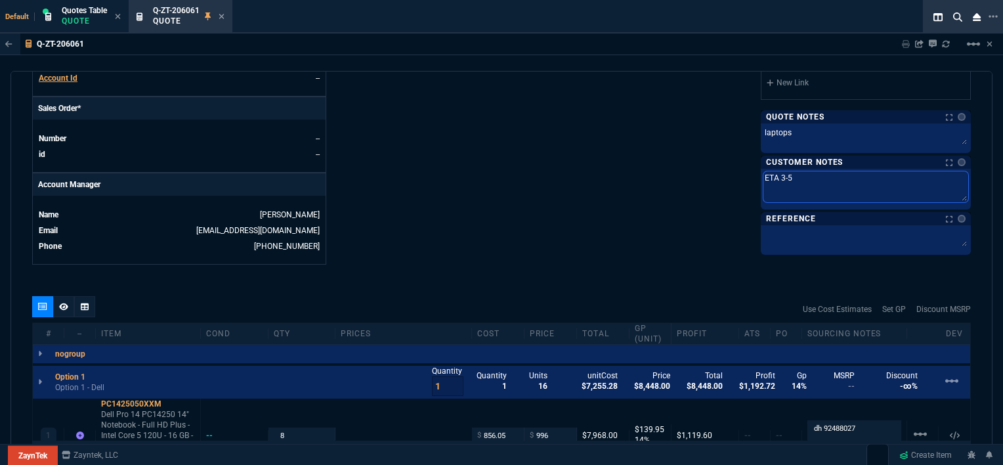
type textarea "ETA 3-5"
type textarea "ETA 3-5 B"
type textarea "ETA 3-5 Bi"
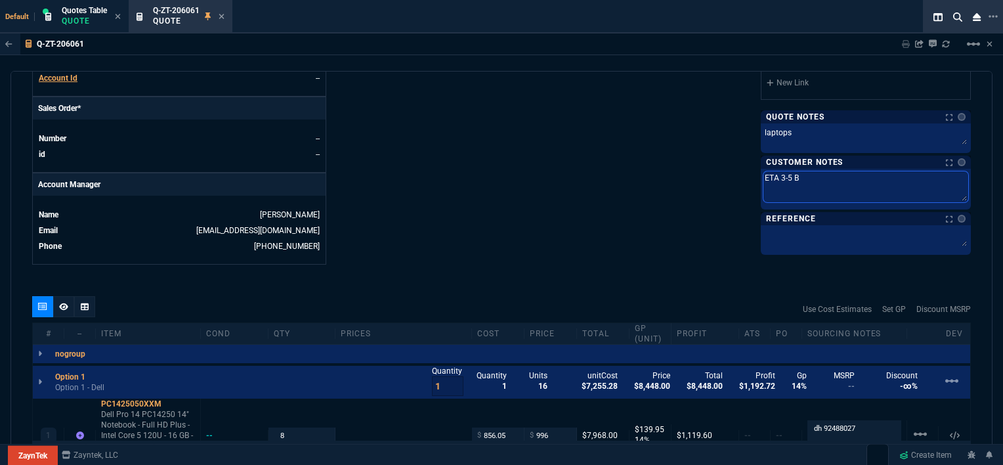
type textarea "ETA 3-5 Bi"
type textarea "ETA 3-5 Biz"
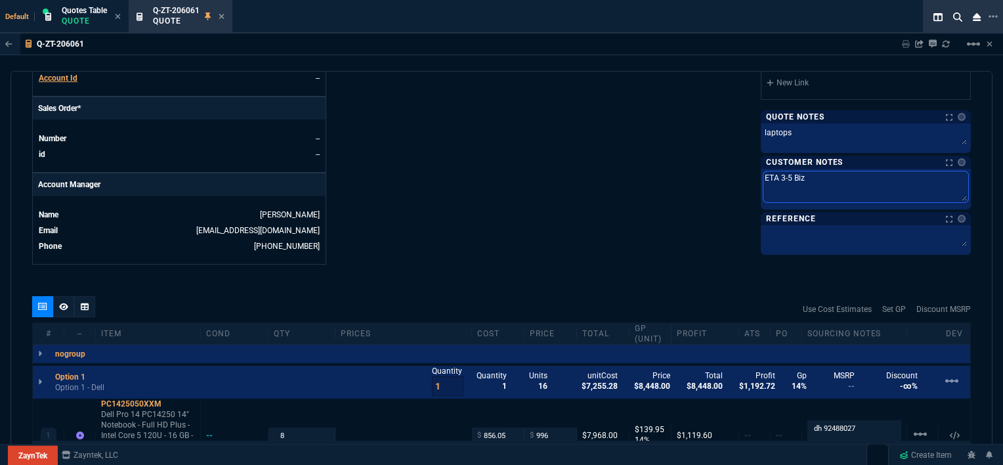
type textarea "ETA 3-5 Biz D"
type textarea "ETA 3-5 Biz Da"
type textarea "ETA 3-5 Biz Day"
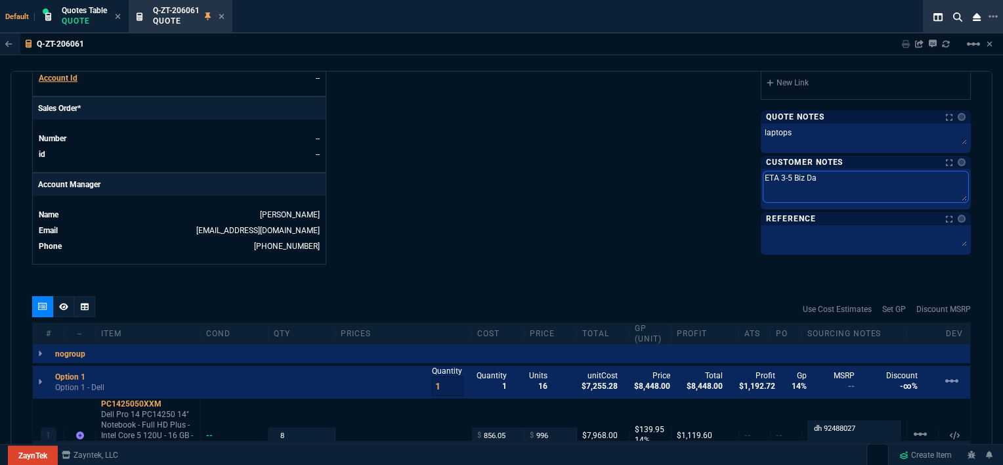
type textarea "ETA 3-5 Biz Day"
type textarea "ETA 3-5 Biz Days"
drag, startPoint x: 772, startPoint y: 175, endPoint x: 749, endPoint y: 172, distance: 23.1
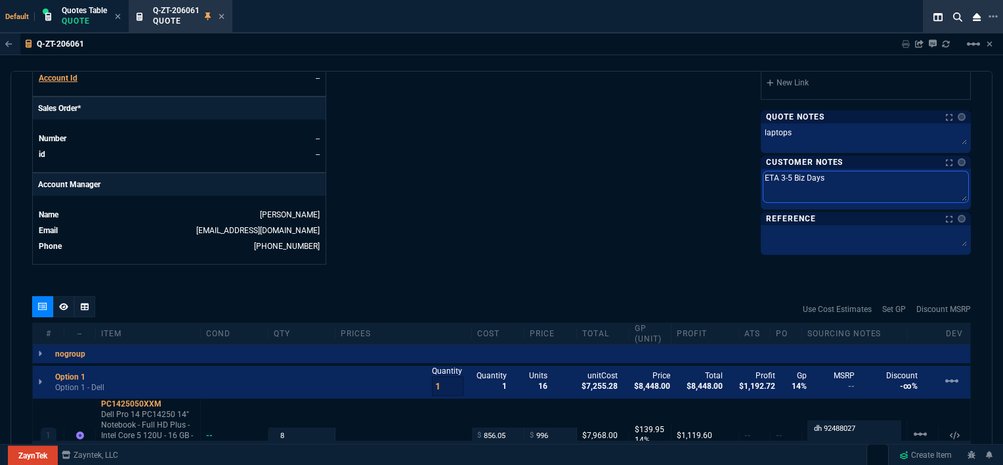
type textarea "L 3-5 Biz Days"
type textarea "Le 3-5 Biz Days"
type textarea "Lea 3-5 Biz Days"
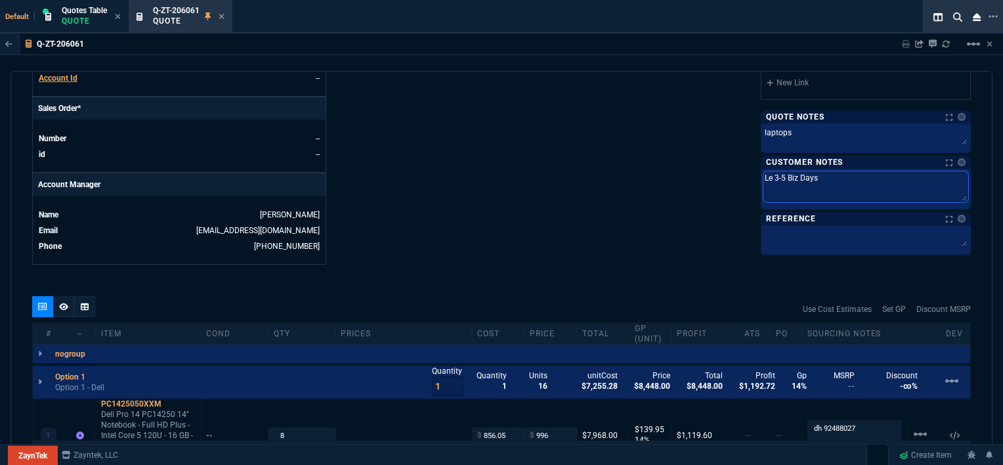
type textarea "Lea 3-5 Biz Days"
type textarea "Lead 3-5 Biz Days"
type textarea "LeadT 3-5 Biz Days"
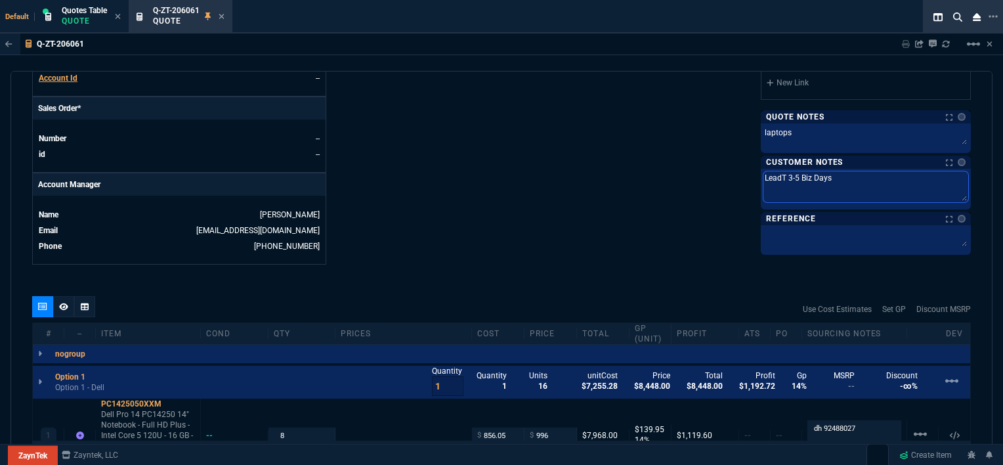
type textarea "LeadTi 3-5 Biz Days"
type textarea "LeadTim 3-5 Biz Days"
type textarea "LeadTime 3-5 Biz Days"
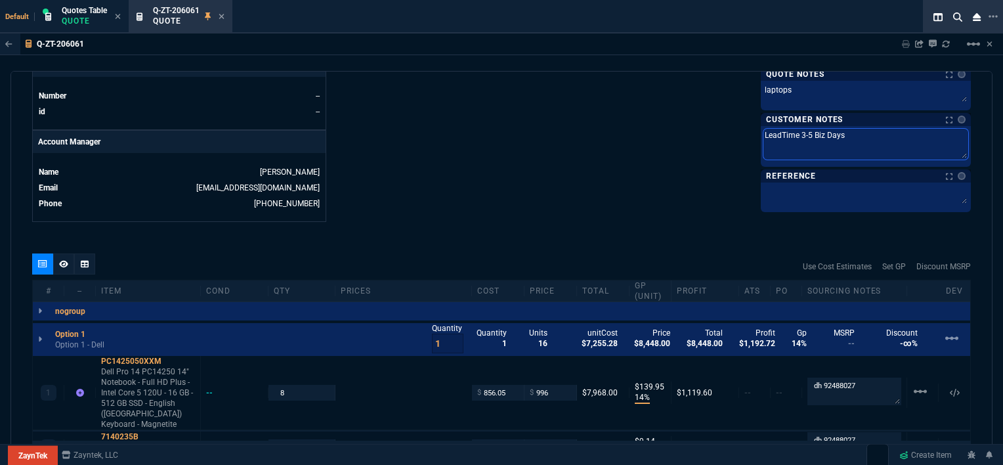
scroll to position [609, 0]
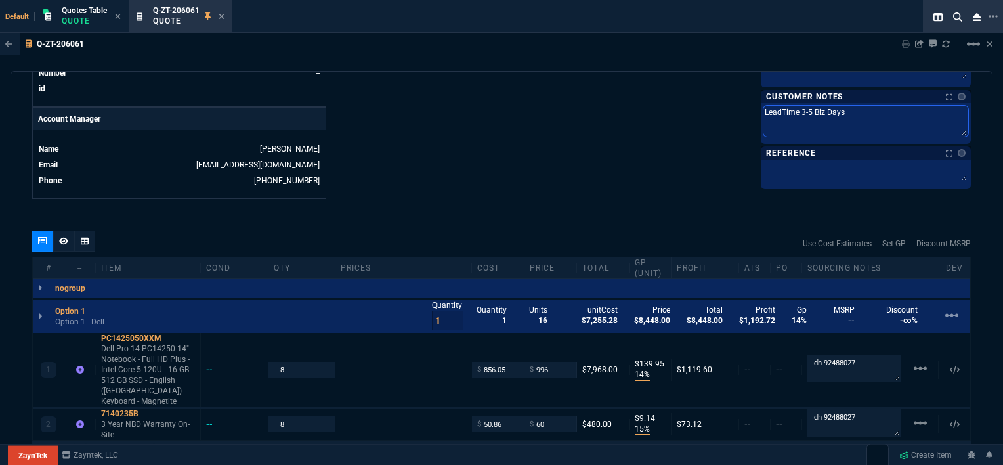
type textarea "LeadTime 3-5 Biz Days"
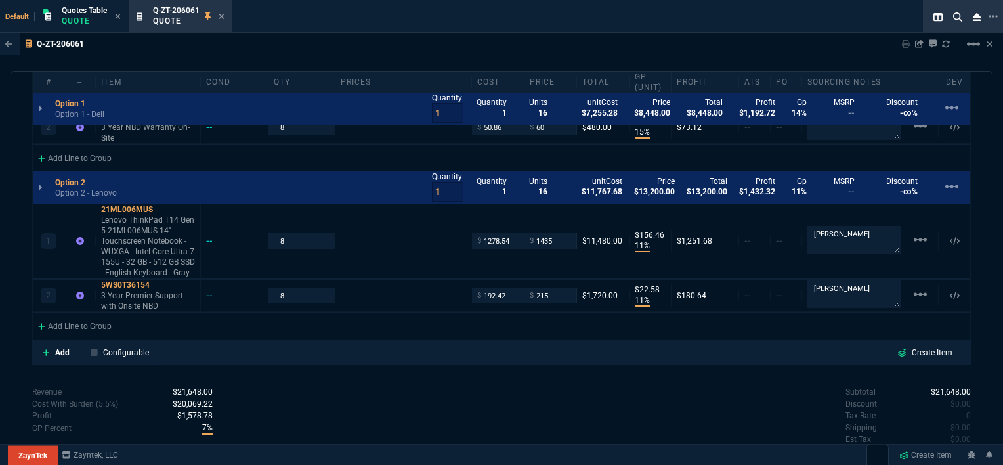
scroll to position [935, 0]
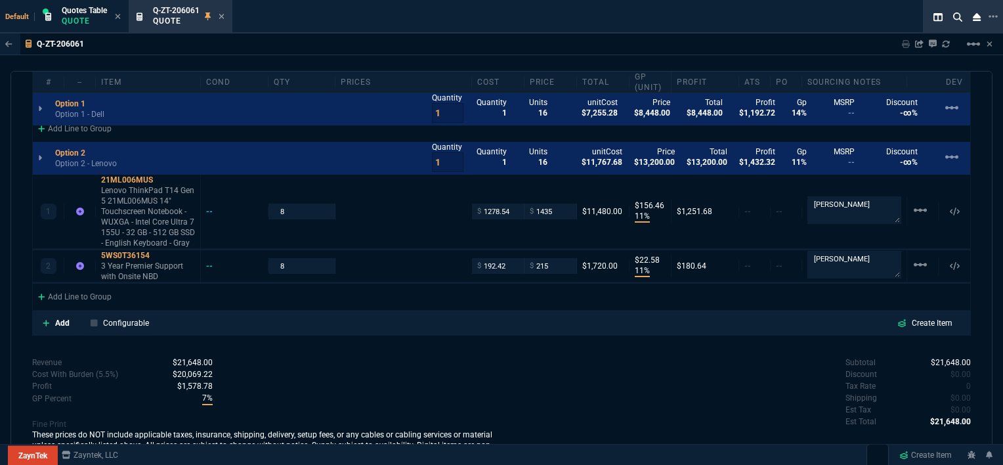
drag, startPoint x: 960, startPoint y: 375, endPoint x: 572, endPoint y: 66, distance: 496.0
click at [960, 393] on span "$0.00" at bounding box center [961, 397] width 20 height 9
drag, startPoint x: 952, startPoint y: 375, endPoint x: 567, endPoint y: 63, distance: 495.6
click at [952, 393] on span "$155.00" at bounding box center [956, 397] width 30 height 9
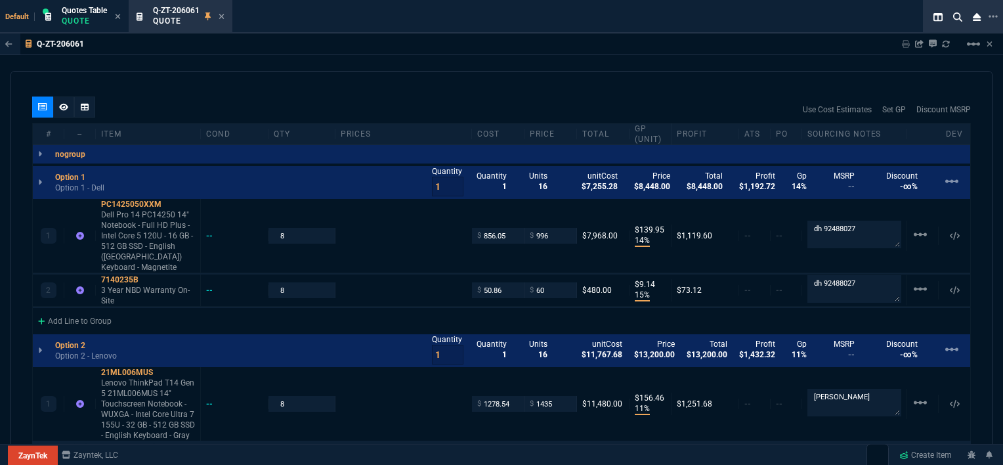
scroll to position [739, 0]
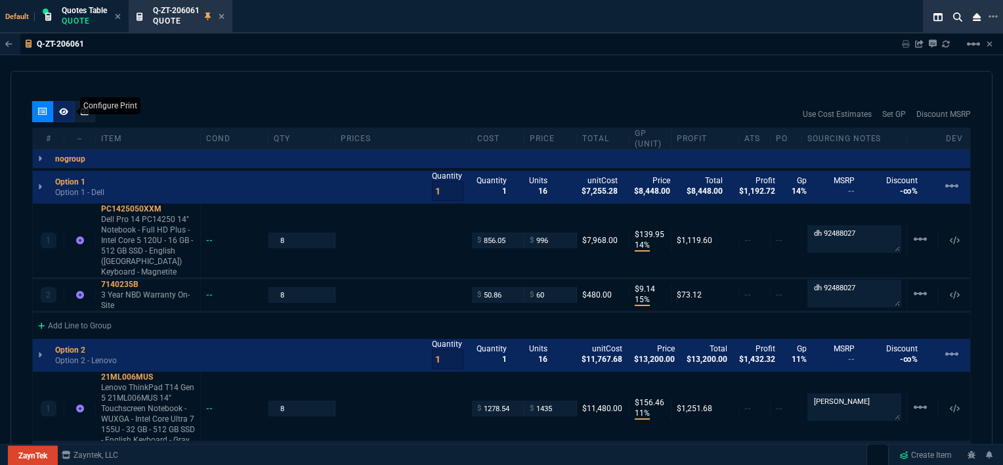
click at [63, 108] on div at bounding box center [63, 111] width 21 height 21
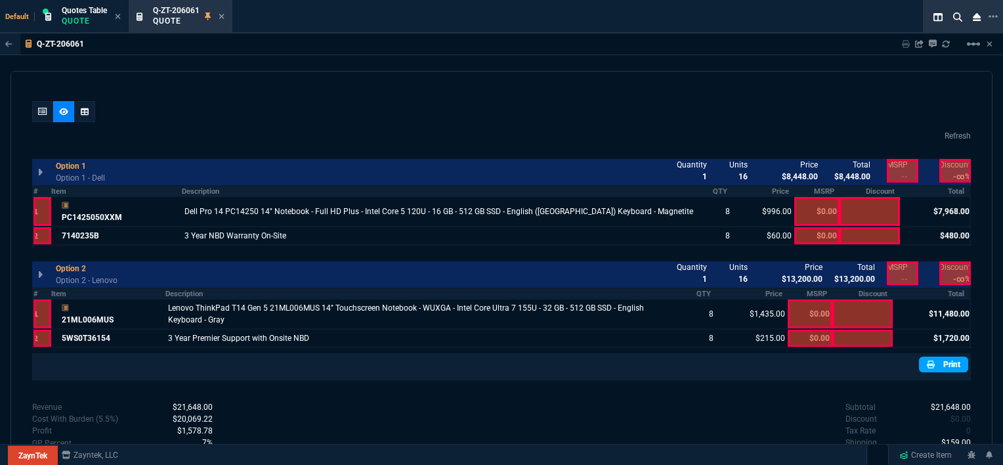
click at [943, 356] on link "Print" at bounding box center [943, 364] width 49 height 16
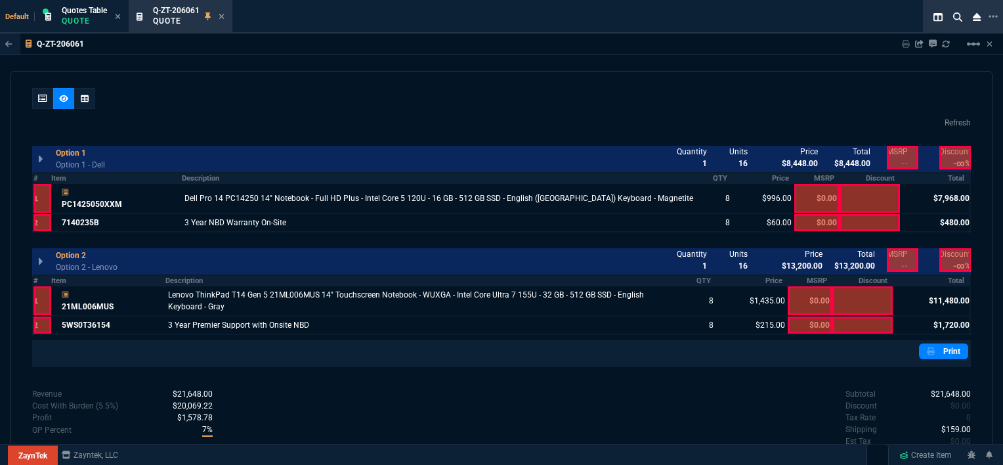
scroll to position [730, 0]
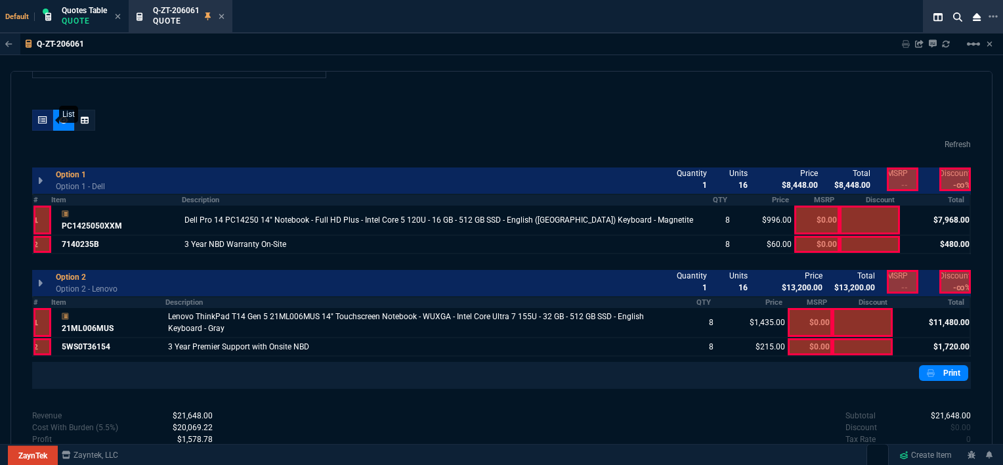
click at [37, 110] on div at bounding box center [42, 120] width 21 height 21
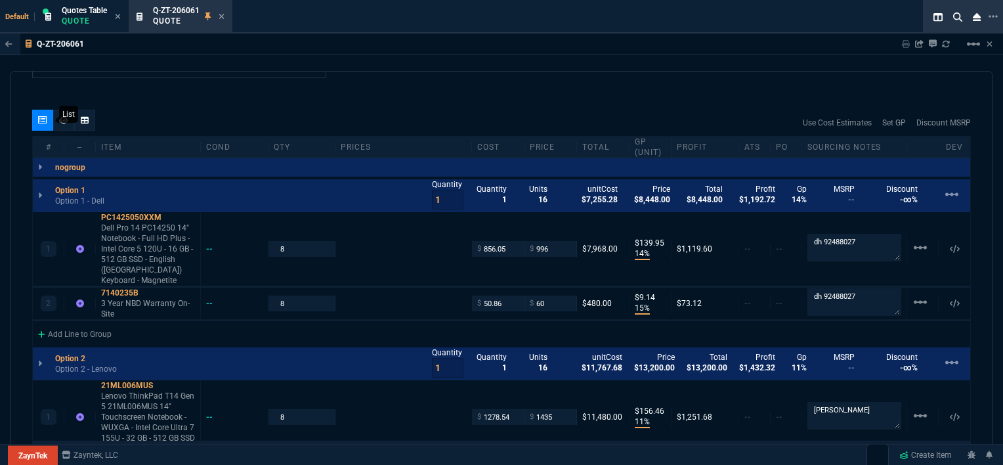
type input "14"
type input "140"
type input "15"
type input "9"
type input "11"
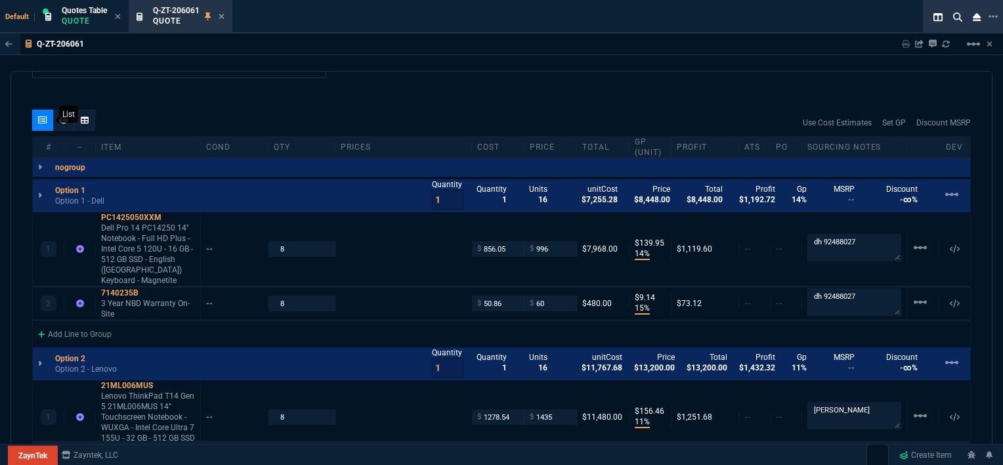
type input "156"
type input "11"
type input "23"
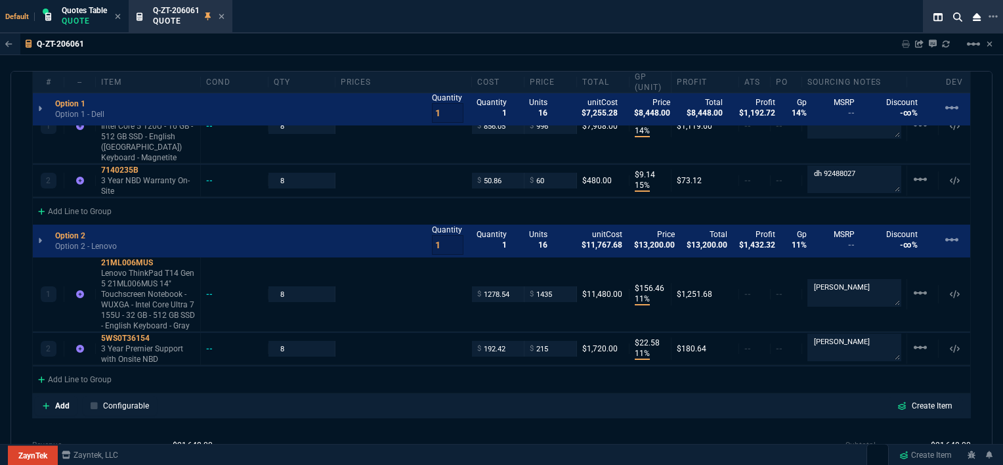
scroll to position [861, 0]
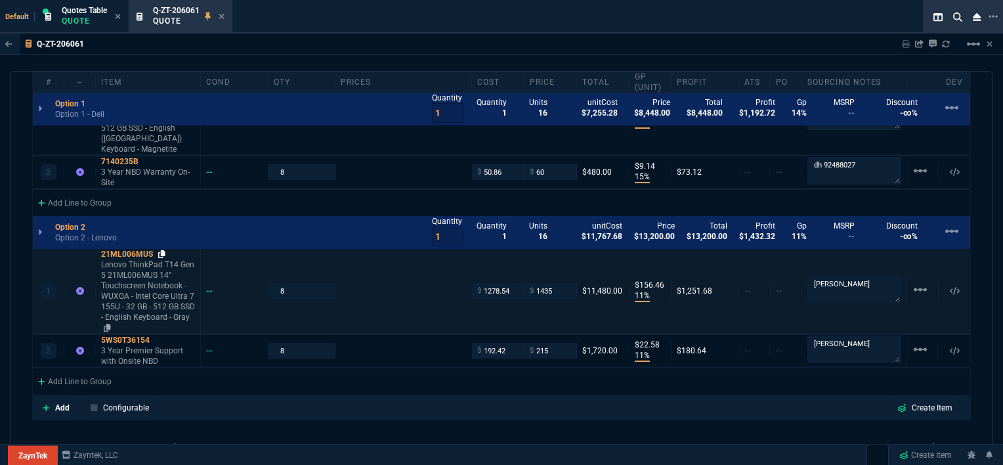
click at [163, 250] on icon at bounding box center [161, 254] width 7 height 8
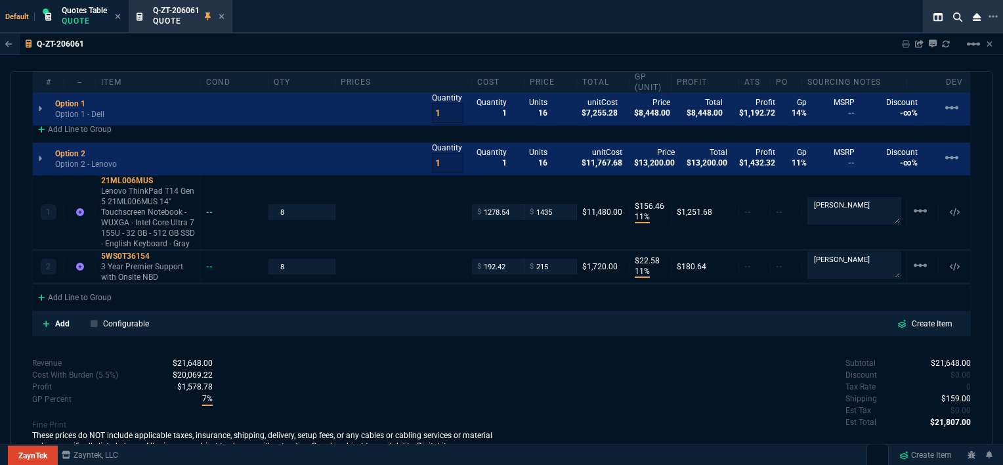
scroll to position [935, 0]
click at [952, 393] on span "$159.00" at bounding box center [956, 397] width 30 height 9
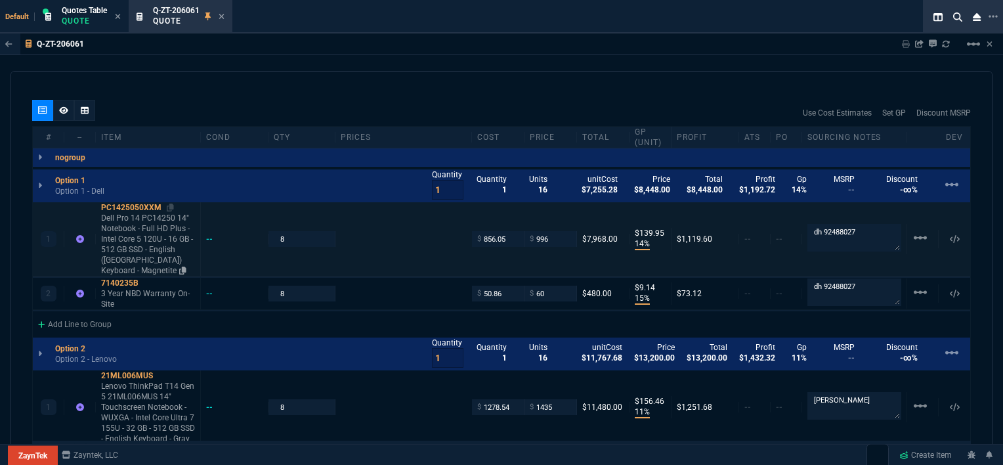
scroll to position [739, 0]
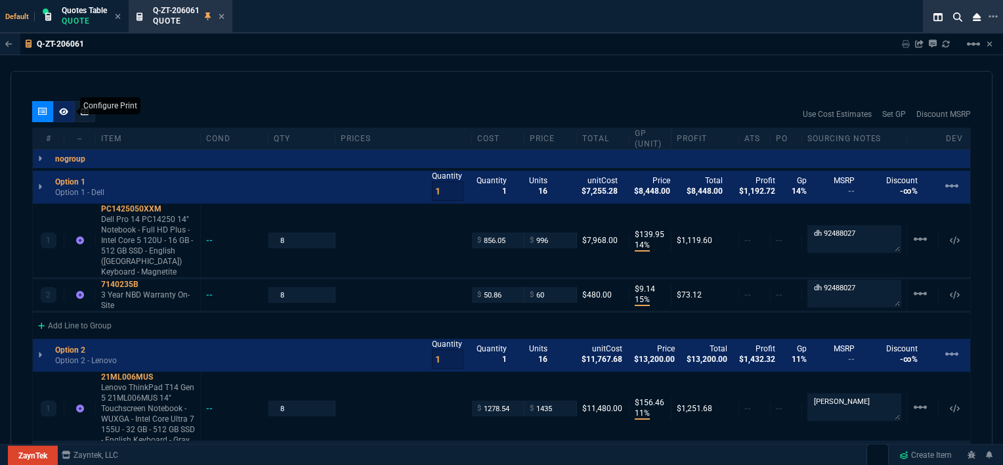
click at [66, 108] on icon at bounding box center [63, 111] width 9 height 7
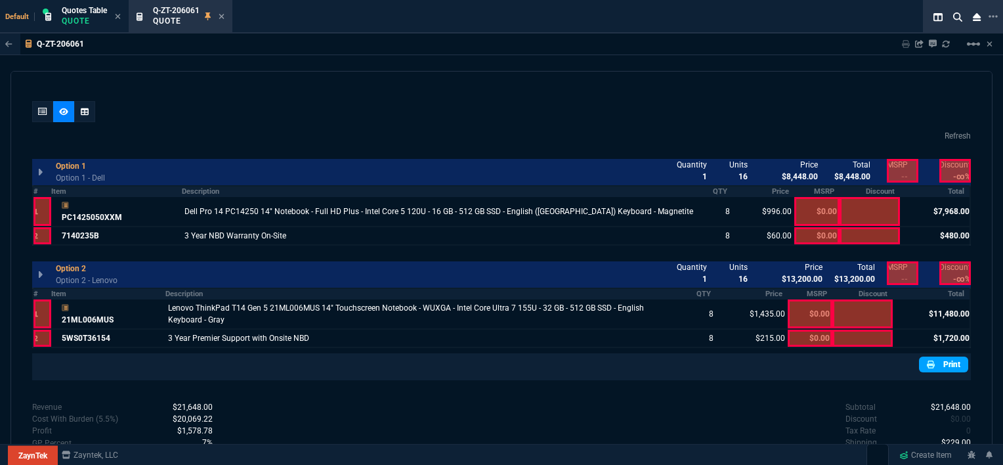
click at [940, 356] on link "Print" at bounding box center [943, 364] width 49 height 16
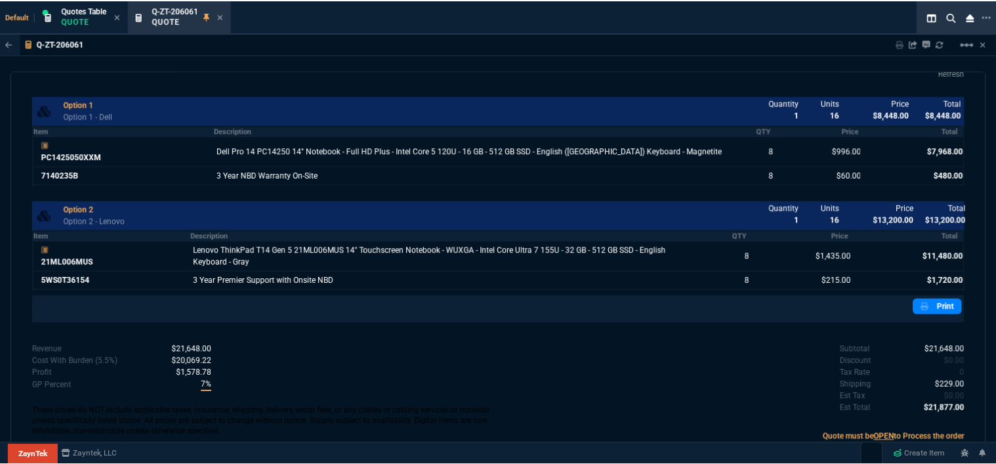
scroll to position [796, 0]
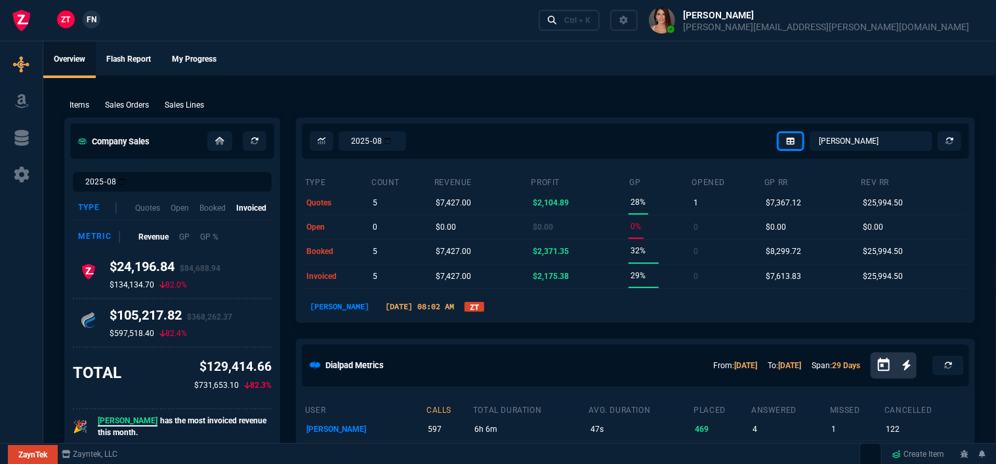
click at [17, 89] on div at bounding box center [21, 259] width 43 height 441
click at [19, 101] on icon at bounding box center [20, 102] width 13 height 14
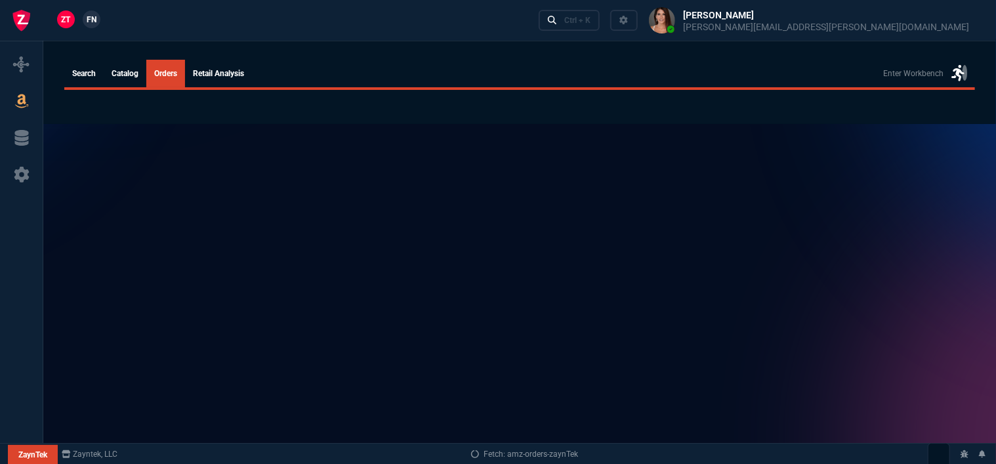
select select
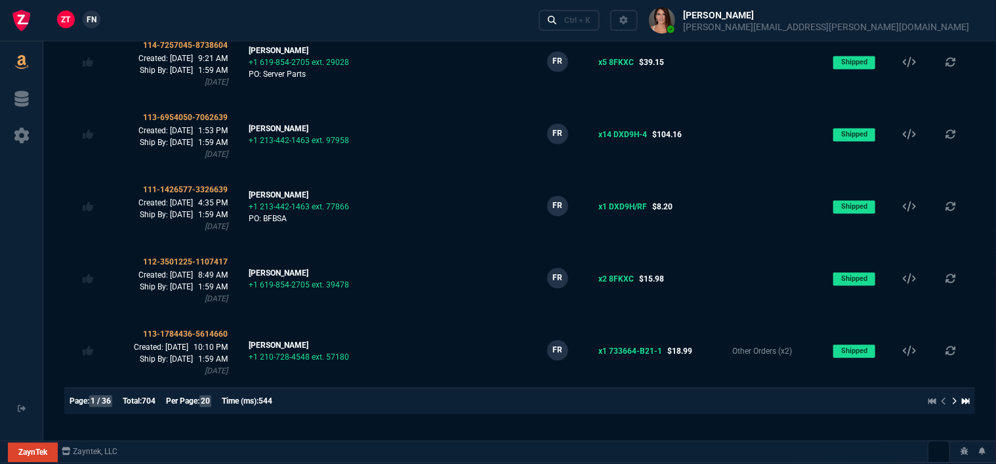
scroll to position [1323, 0]
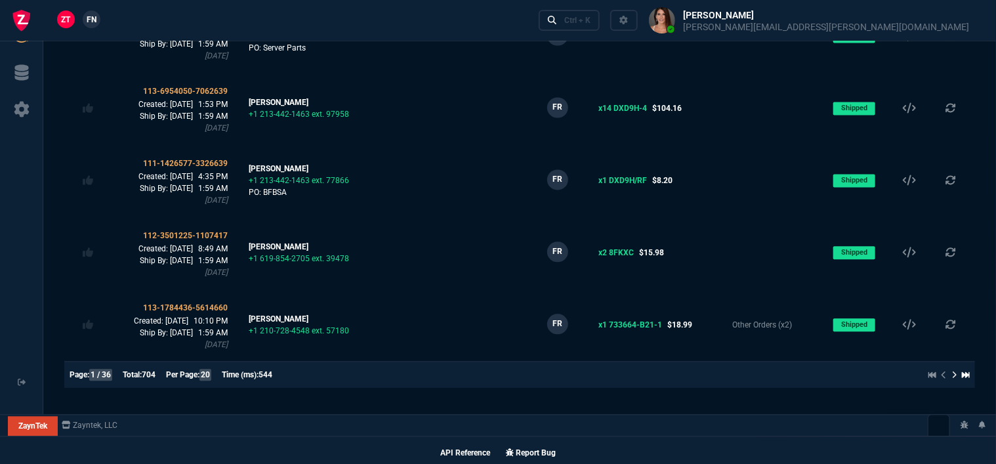
click at [970, 375] on icon at bounding box center [966, 375] width 8 height 6
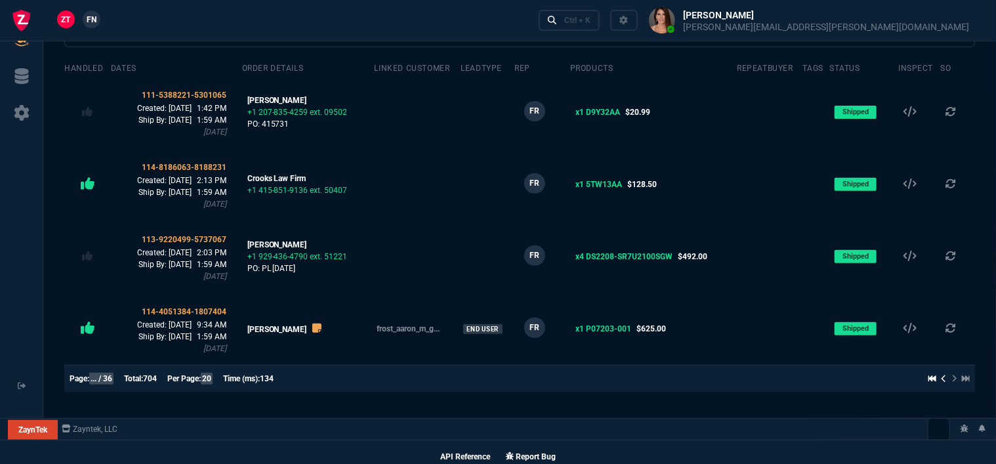
scroll to position [171, 0]
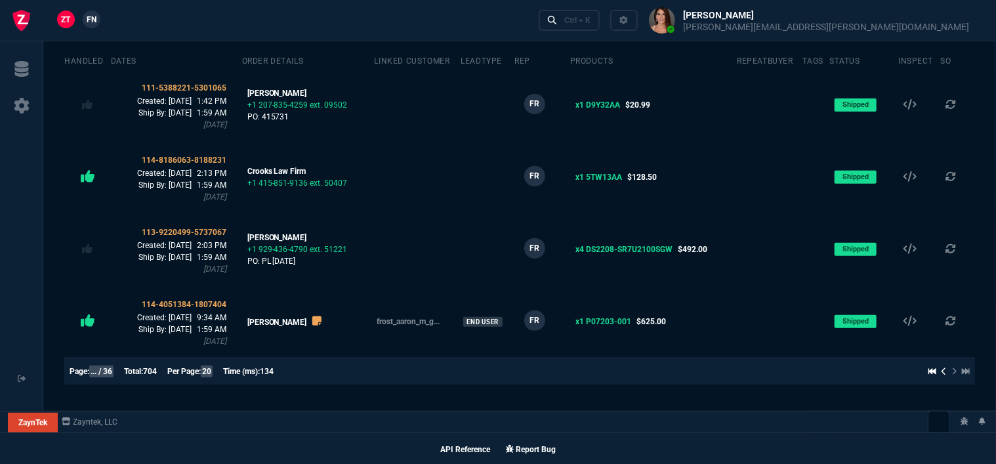
click at [100, 366] on span "... / 36" at bounding box center [101, 372] width 24 height 12
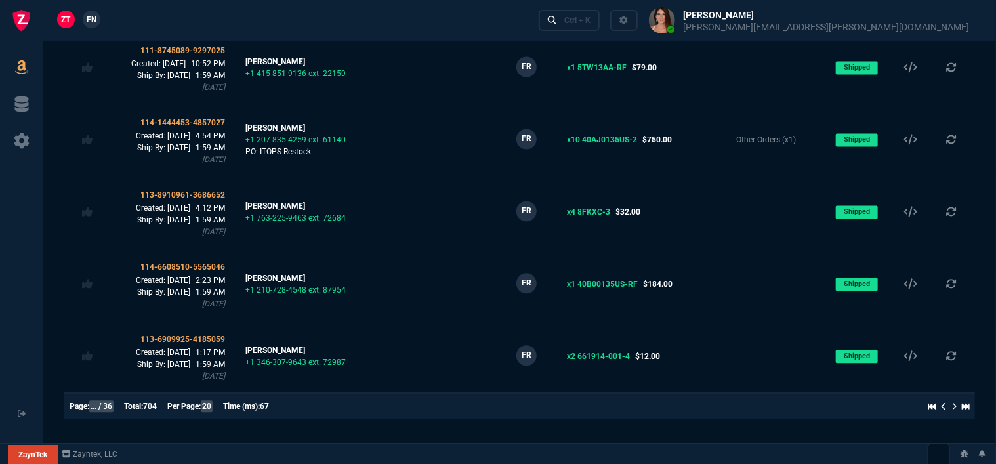
scroll to position [1326, 0]
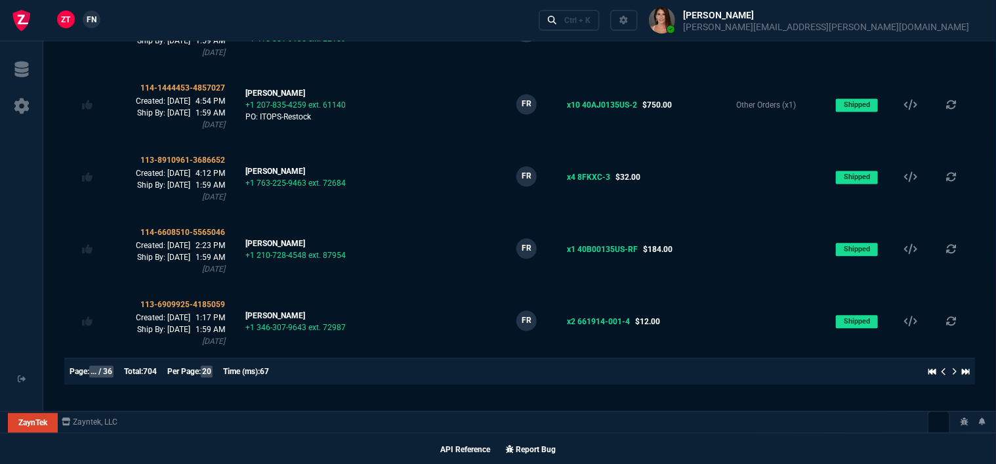
click at [100, 370] on span "... / 36" at bounding box center [101, 372] width 24 height 12
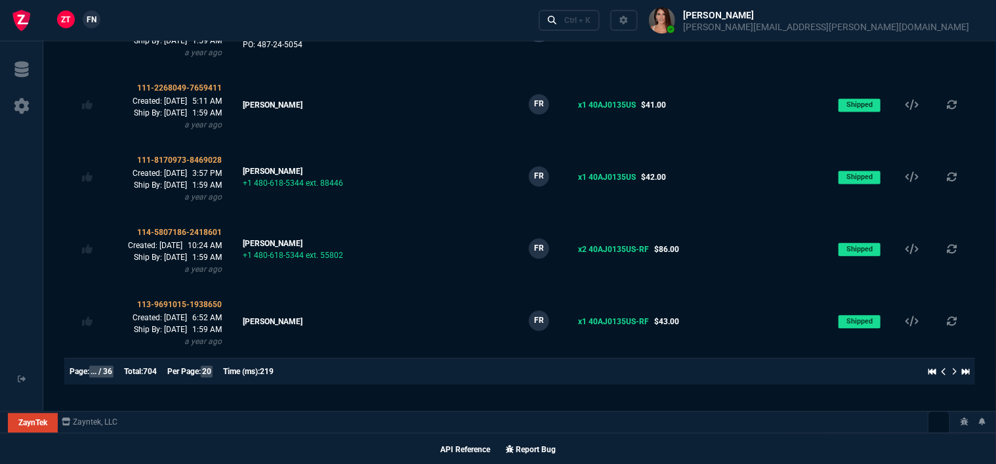
click at [98, 371] on span "... / 36" at bounding box center [101, 372] width 24 height 12
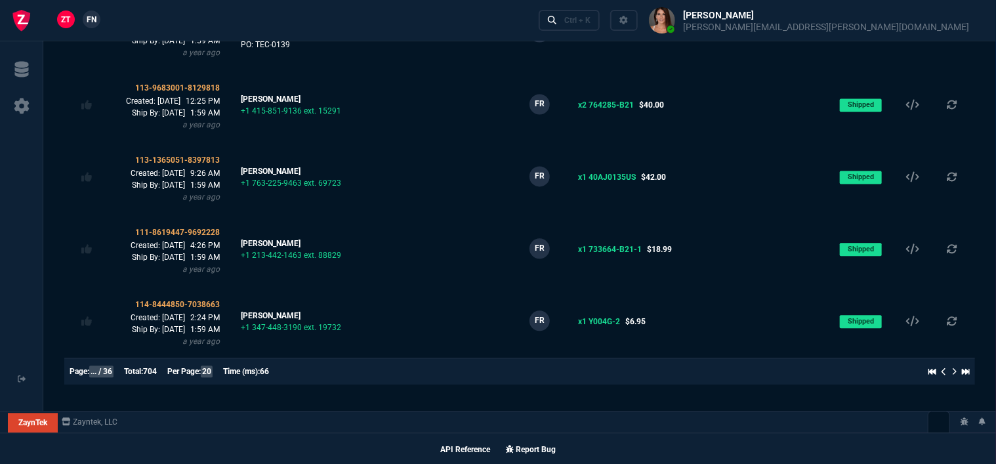
click at [100, 369] on span "... / 36" at bounding box center [101, 372] width 24 height 12
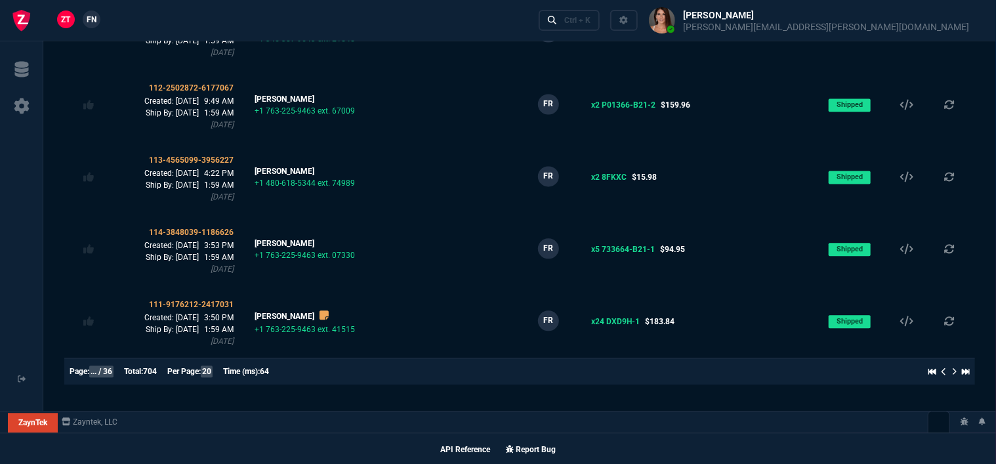
click at [953, 374] on icon at bounding box center [955, 372] width 5 height 8
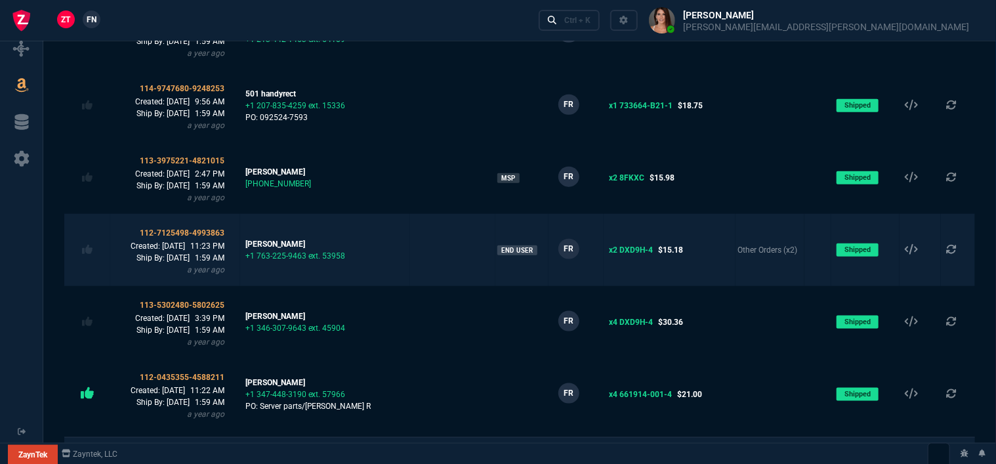
scroll to position [656, 0]
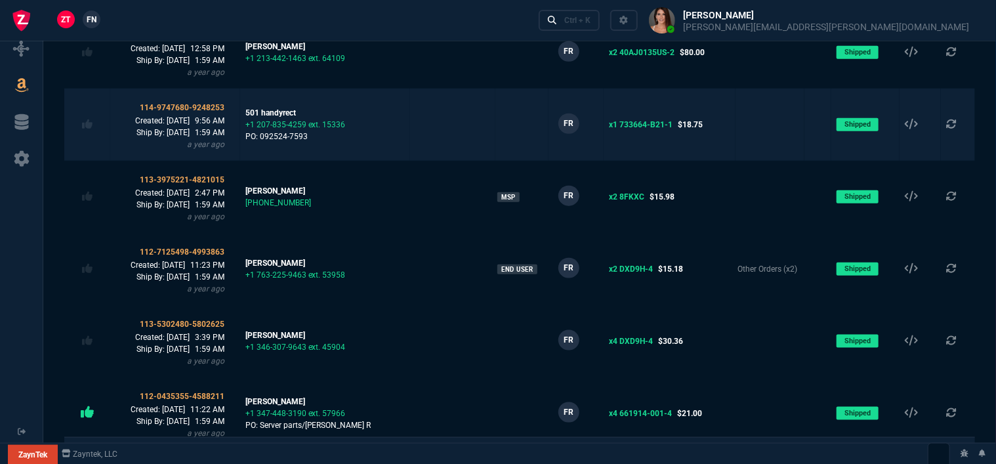
click at [447, 142] on td at bounding box center [452, 125] width 85 height 72
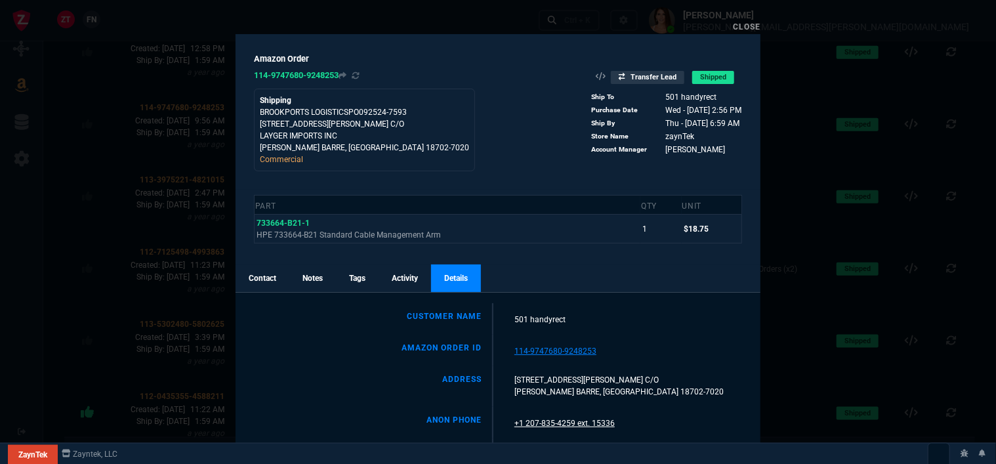
click at [263, 280] on link "Contact" at bounding box center [263, 279] width 54 height 28
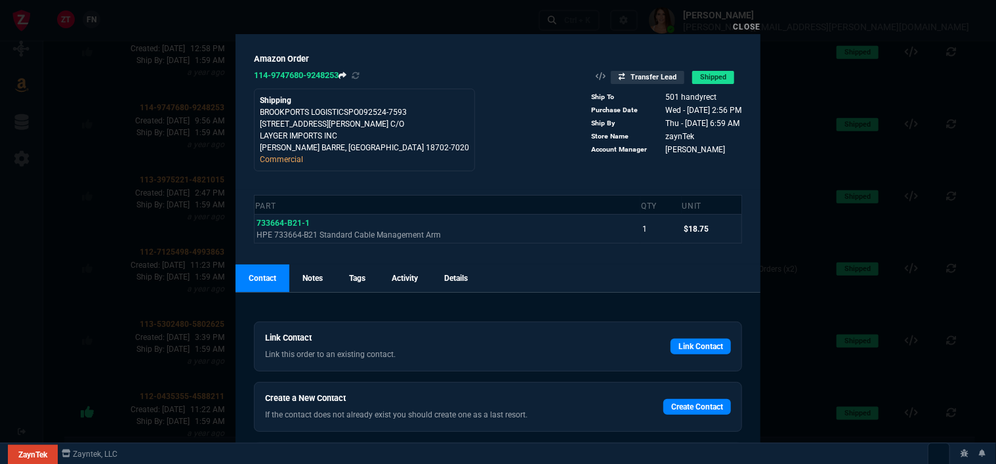
click at [346, 74] on icon at bounding box center [343, 75] width 8 height 7
